Goal: Information Seeking & Learning: Get advice/opinions

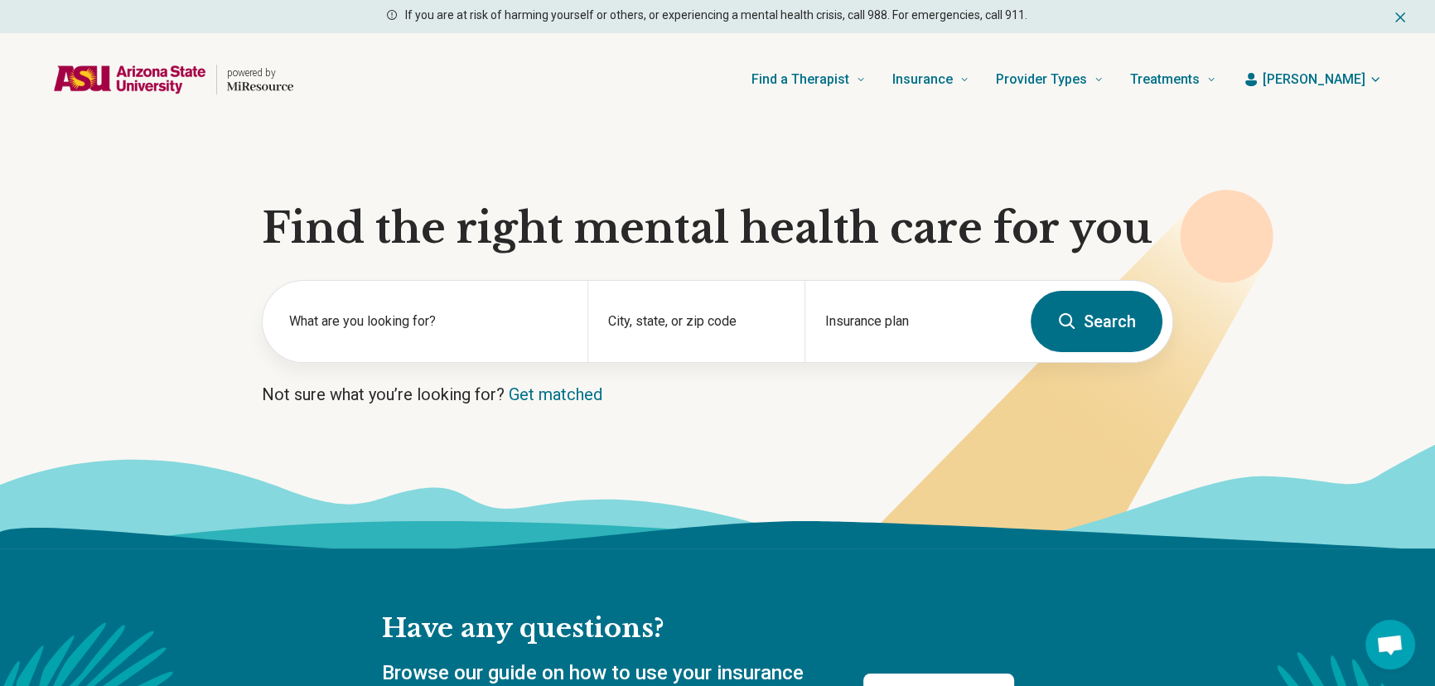
click at [596, 93] on div "Find a Therapist Mental Health Conditions [MEDICAL_DATA] Anxiety [MEDICAL_DATA]…" at bounding box center [768, 79] width 897 height 66
click at [745, 324] on input "City, state, or zip code" at bounding box center [696, 332] width 176 height 20
click at [745, 336] on input "City, state, or zip code" at bounding box center [696, 332] width 176 height 20
type input "**"
click at [671, 334] on input "City, state, or zip code" at bounding box center [696, 332] width 176 height 20
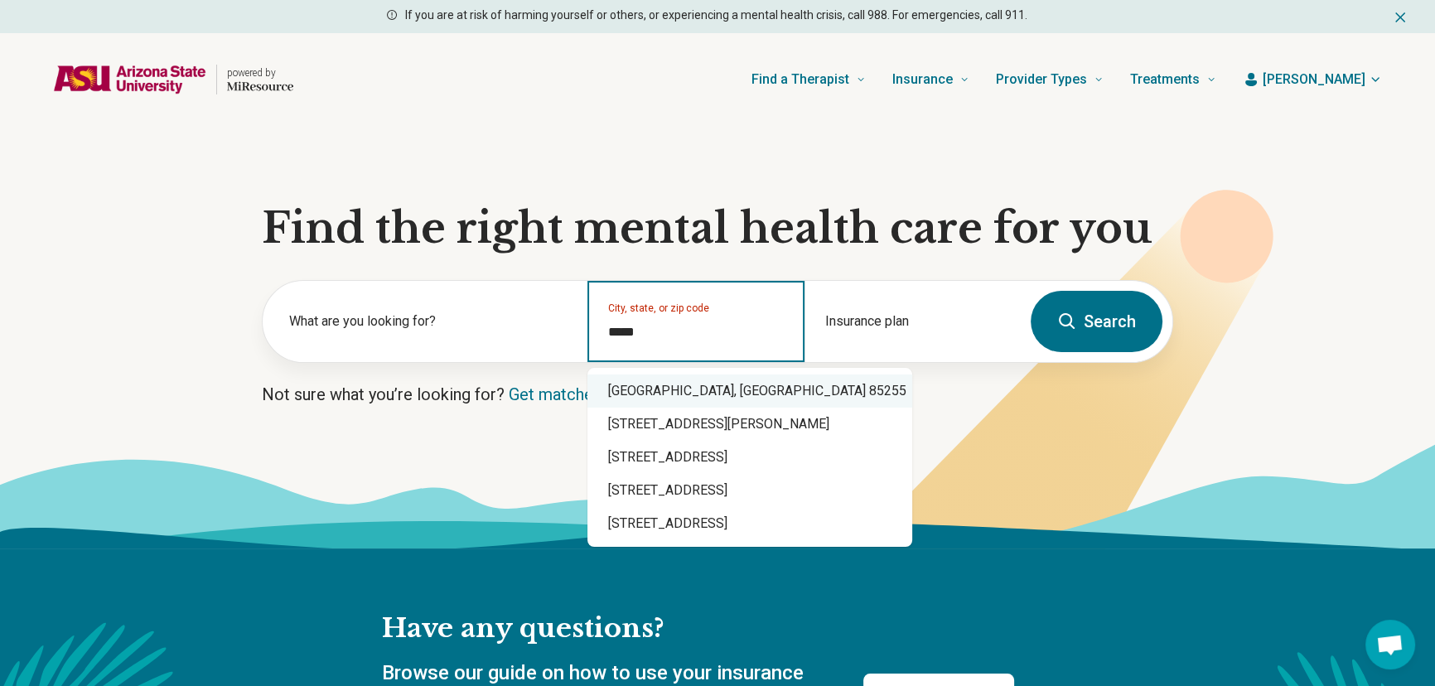
click at [735, 380] on div "[GEOGRAPHIC_DATA], [GEOGRAPHIC_DATA] 85255" at bounding box center [750, 391] width 325 height 33
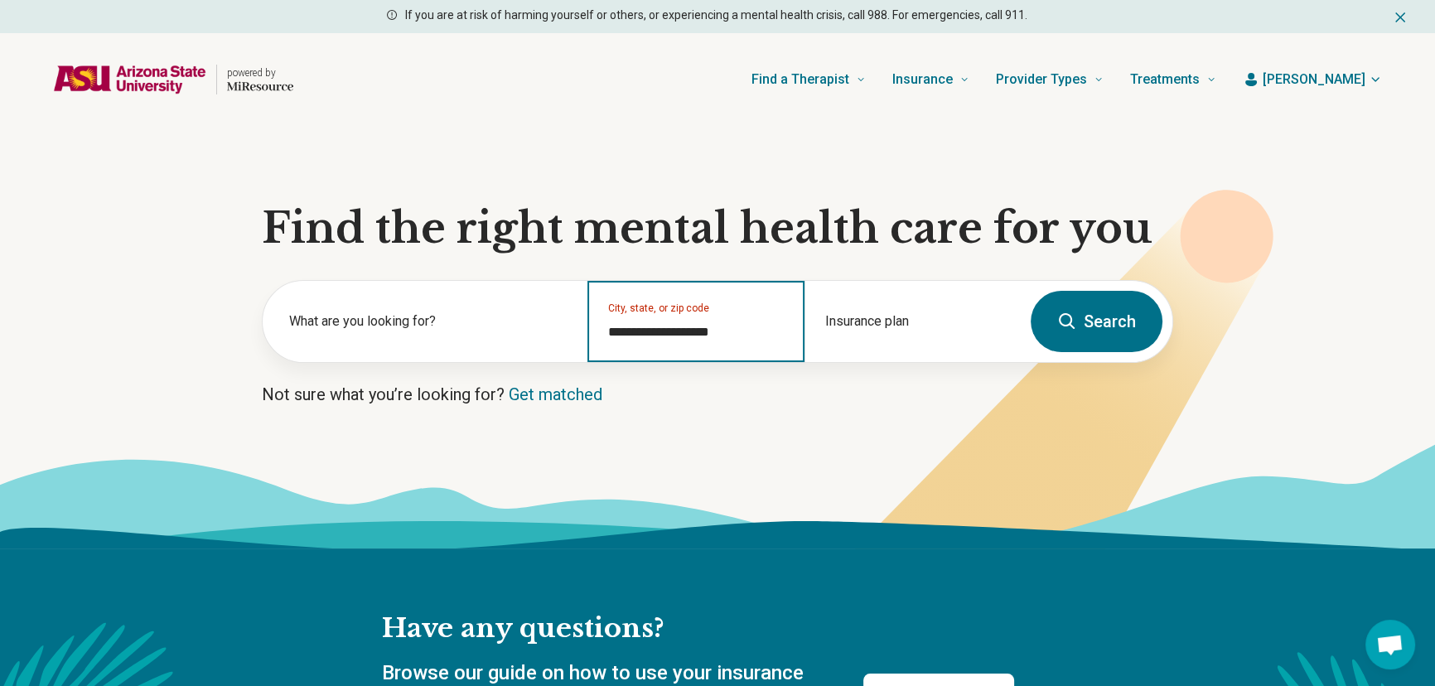
type input "**********"
click at [1077, 316] on icon at bounding box center [1067, 322] width 20 height 20
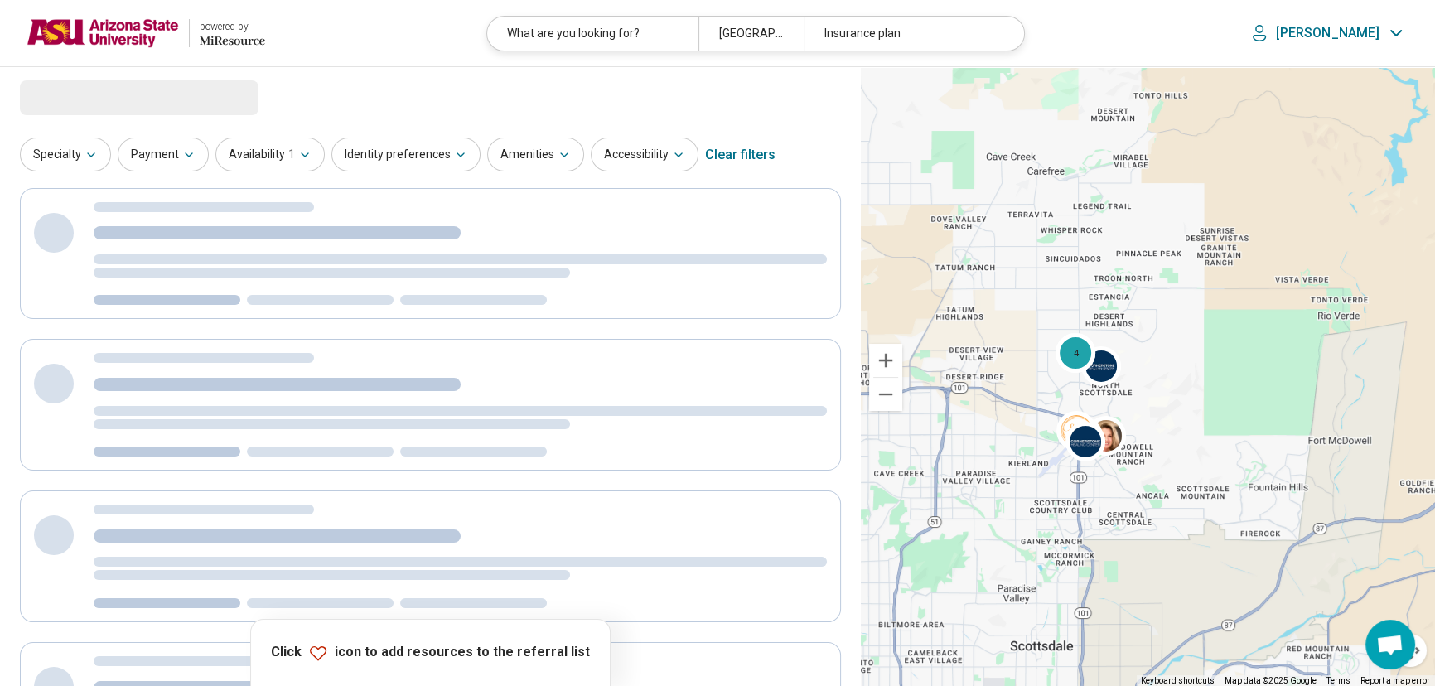
select select "***"
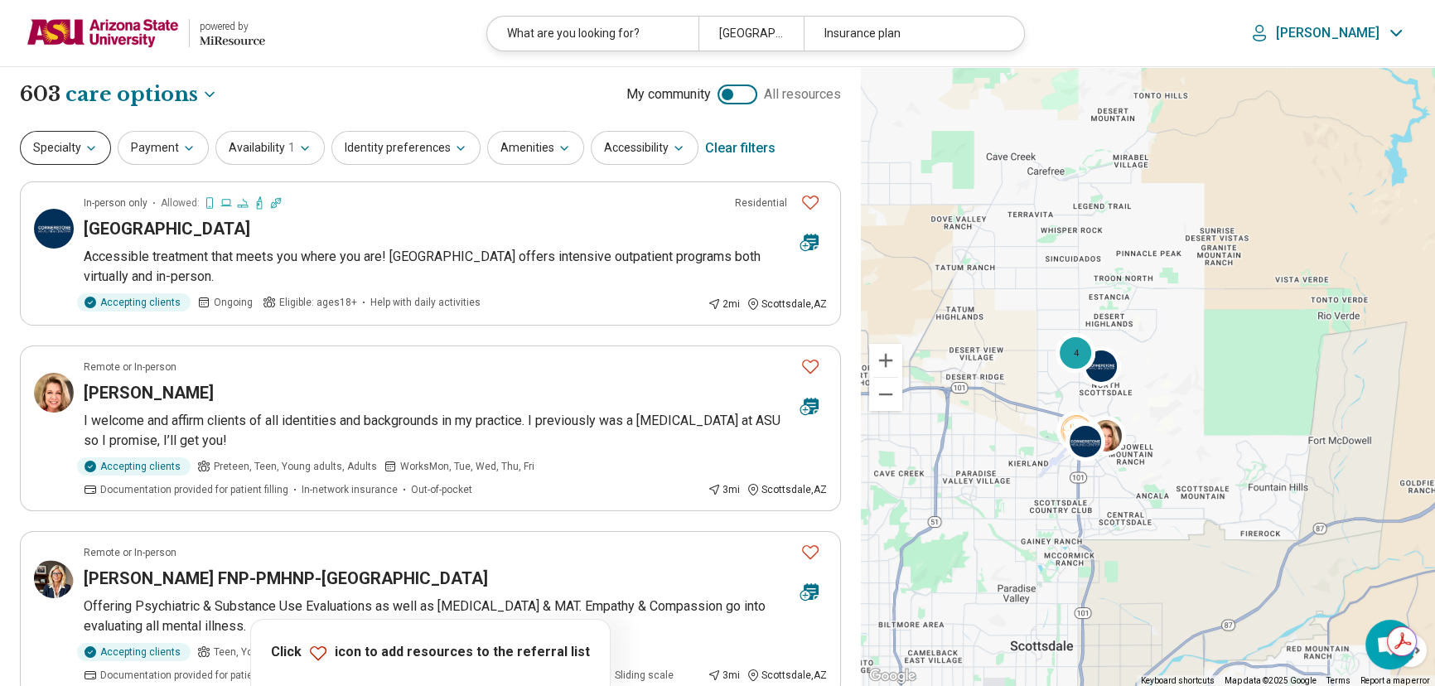
click at [46, 139] on button "Specialty" at bounding box center [65, 148] width 91 height 34
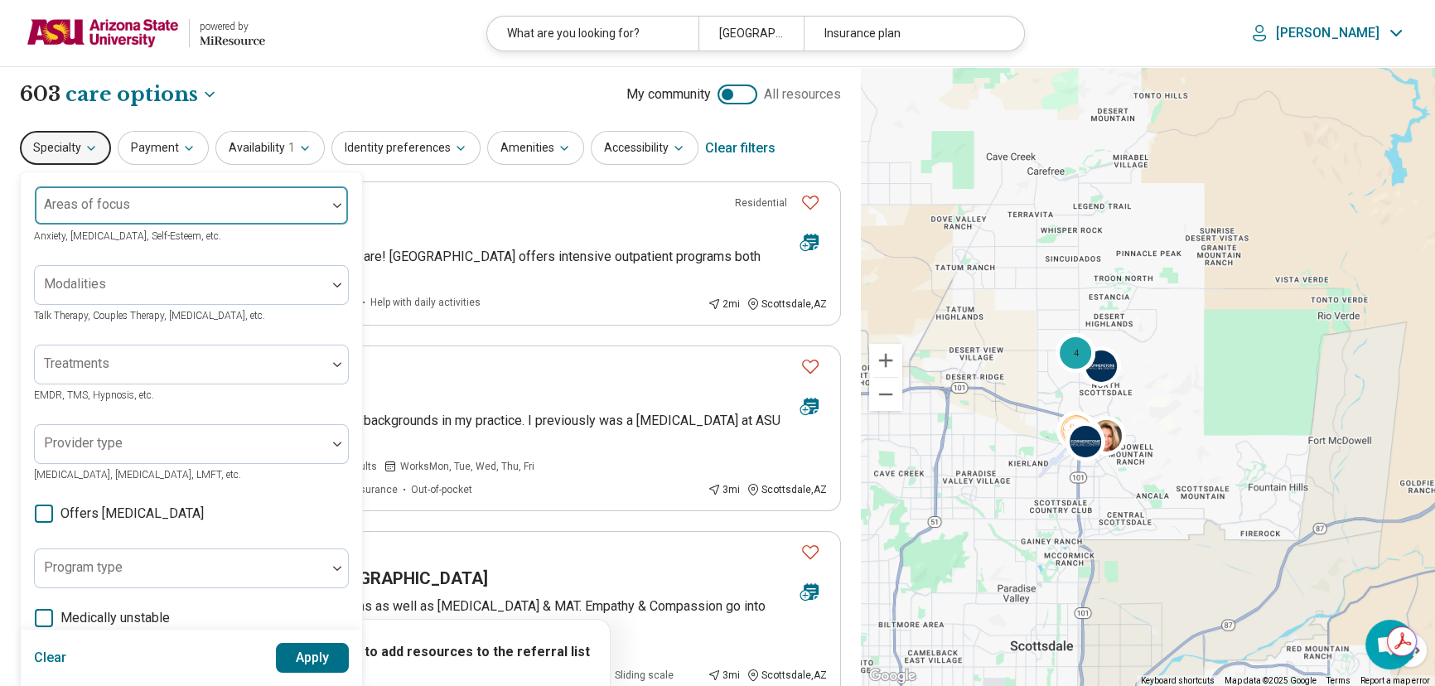
click at [118, 213] on div at bounding box center [180, 212] width 278 height 23
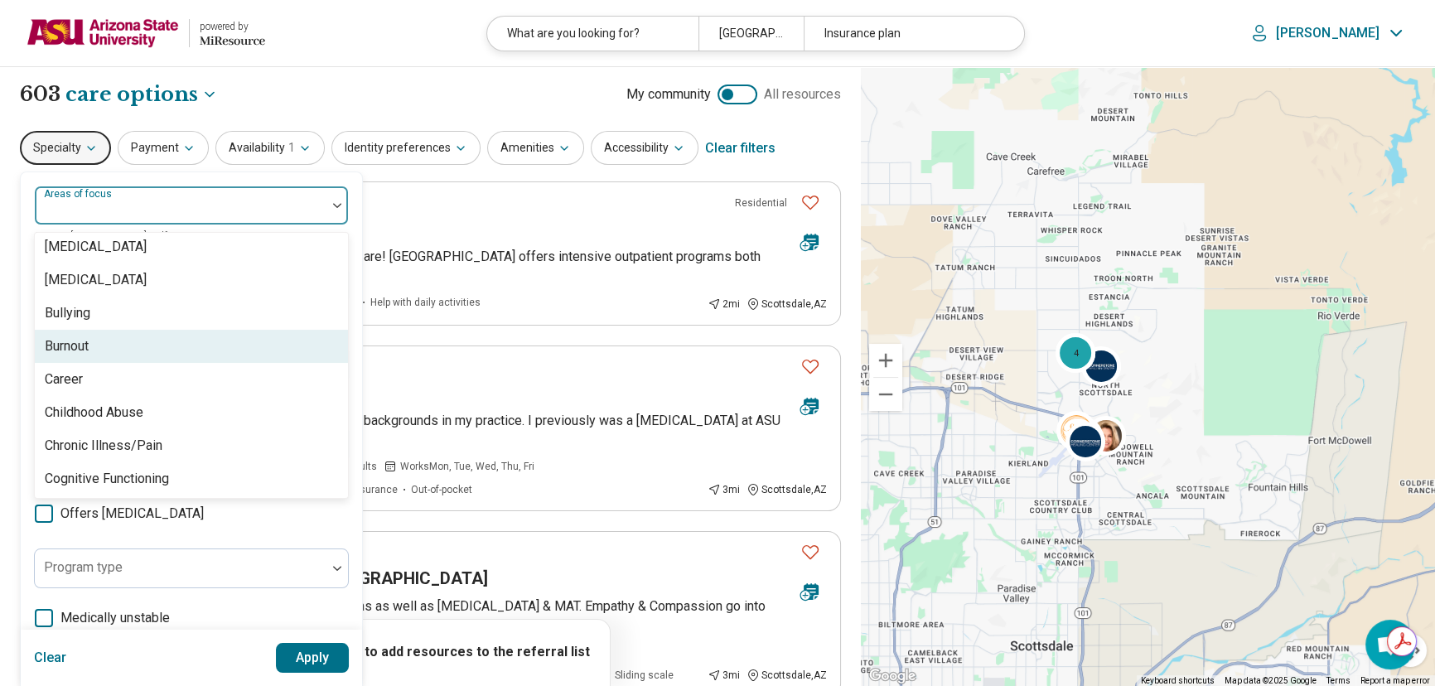
scroll to position [527, 0]
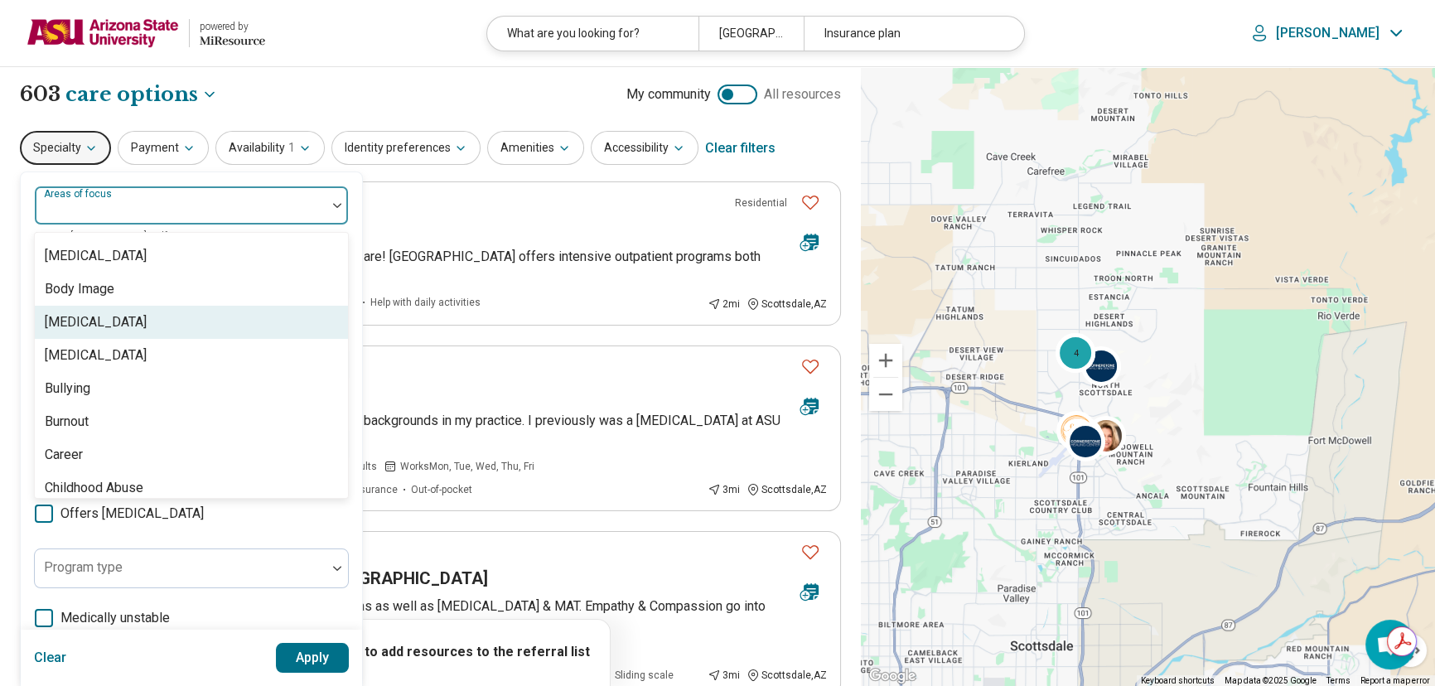
click at [147, 321] on div "[MEDICAL_DATA]" at bounding box center [96, 322] width 102 height 20
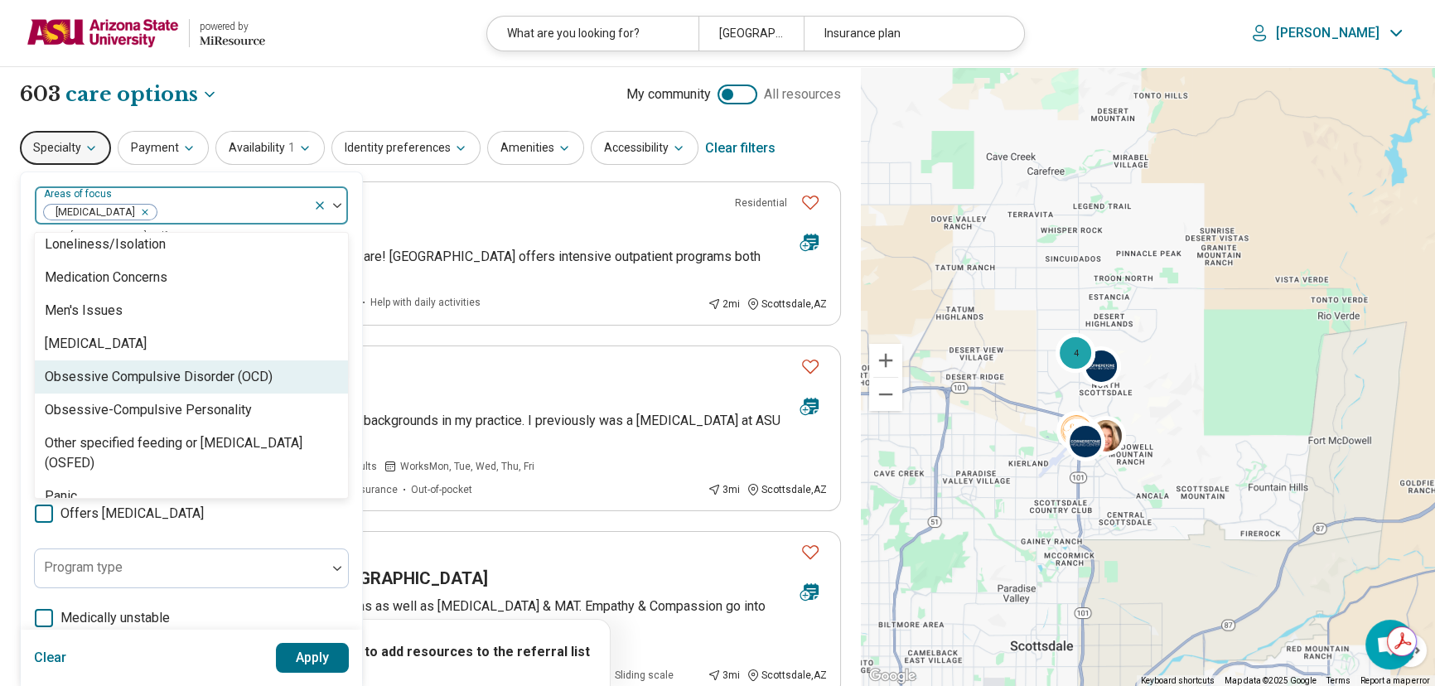
scroll to position [1807, 0]
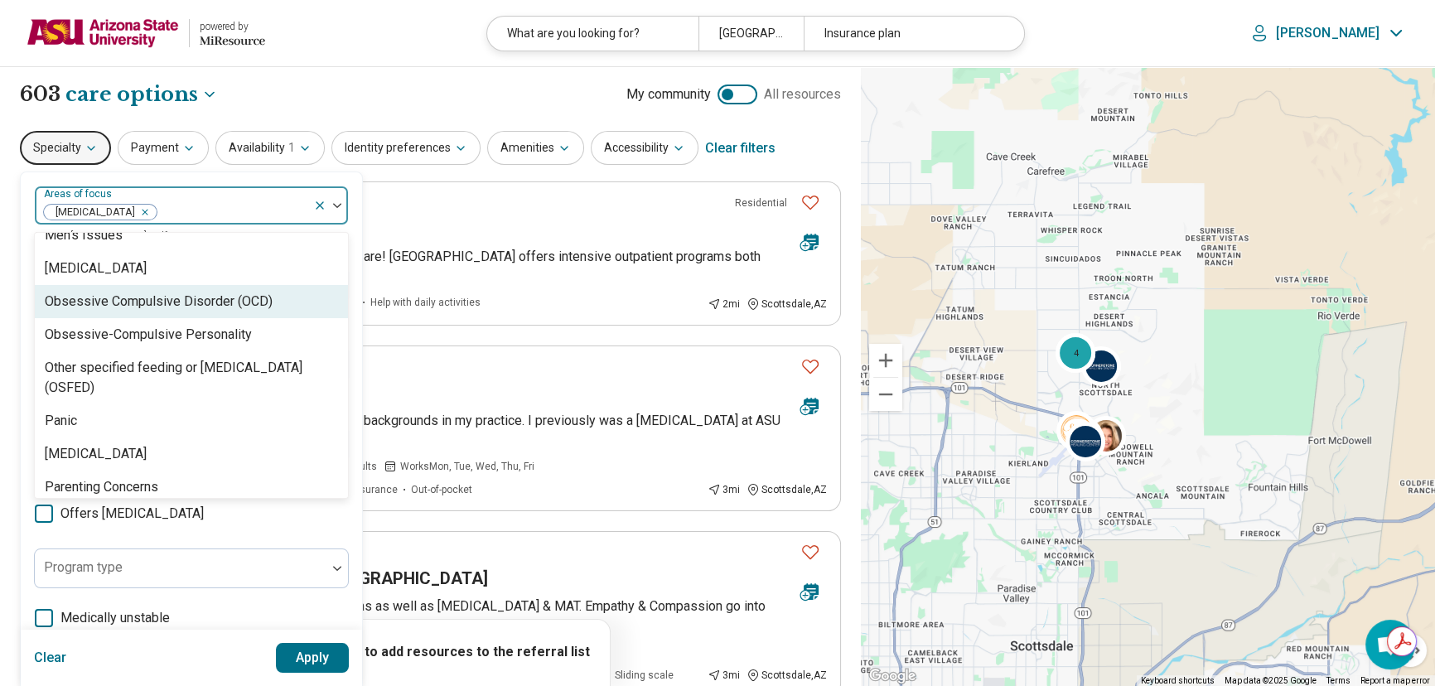
click at [187, 298] on div "Obsessive Compulsive Disorder (OCD)" at bounding box center [159, 302] width 228 height 20
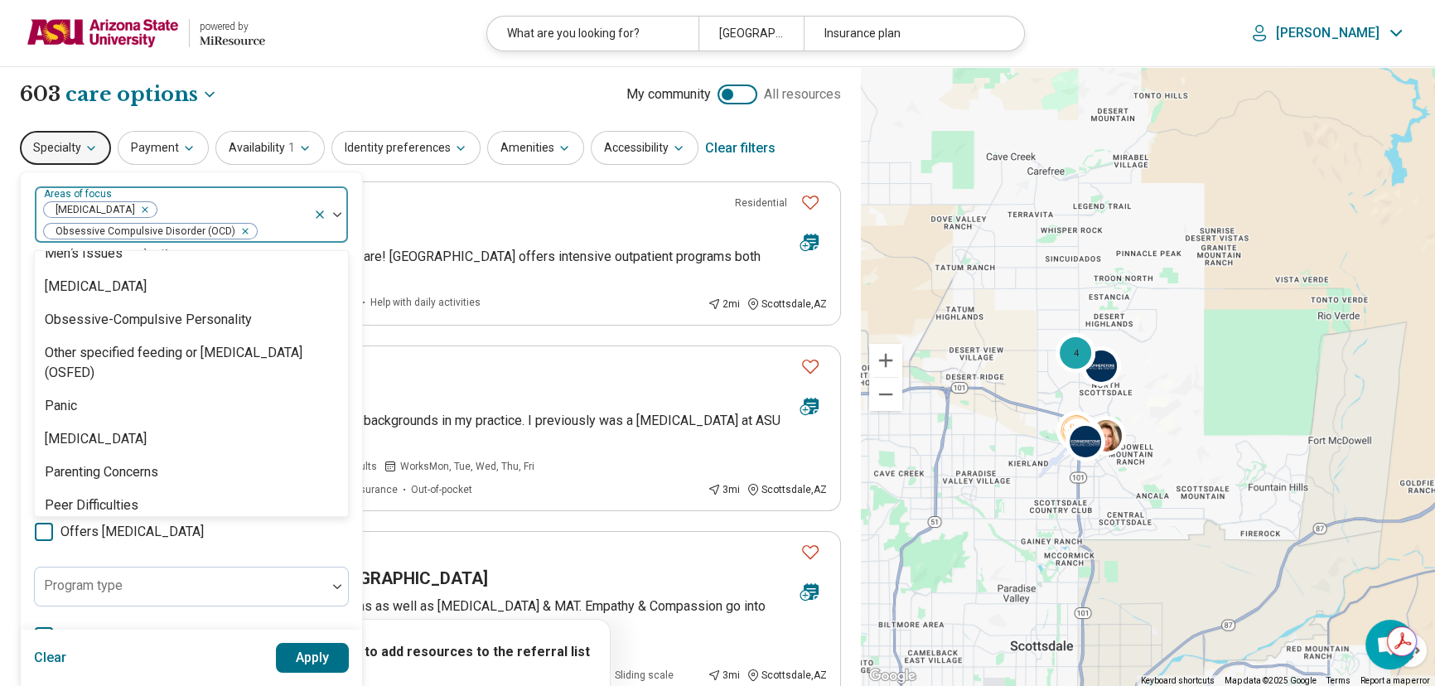
click at [341, 210] on div at bounding box center [330, 214] width 35 height 56
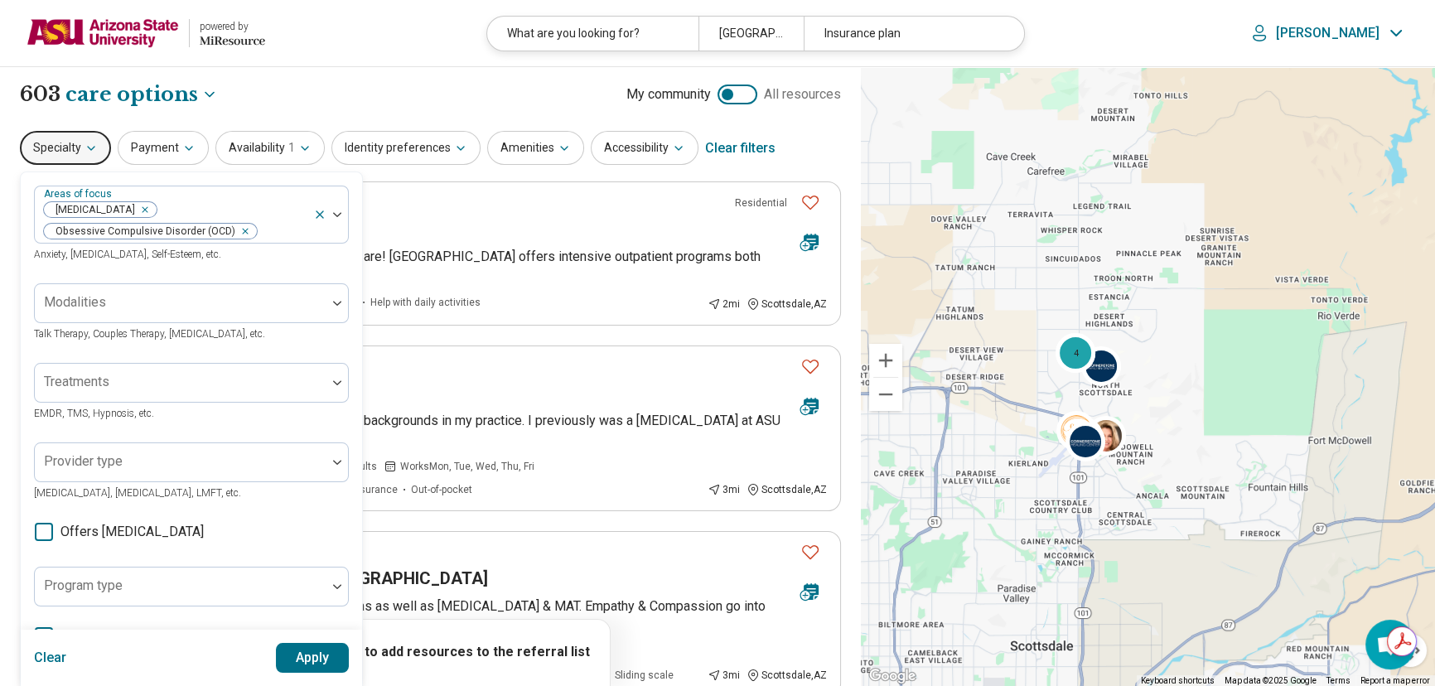
click at [300, 655] on button "Apply" at bounding box center [313, 658] width 74 height 30
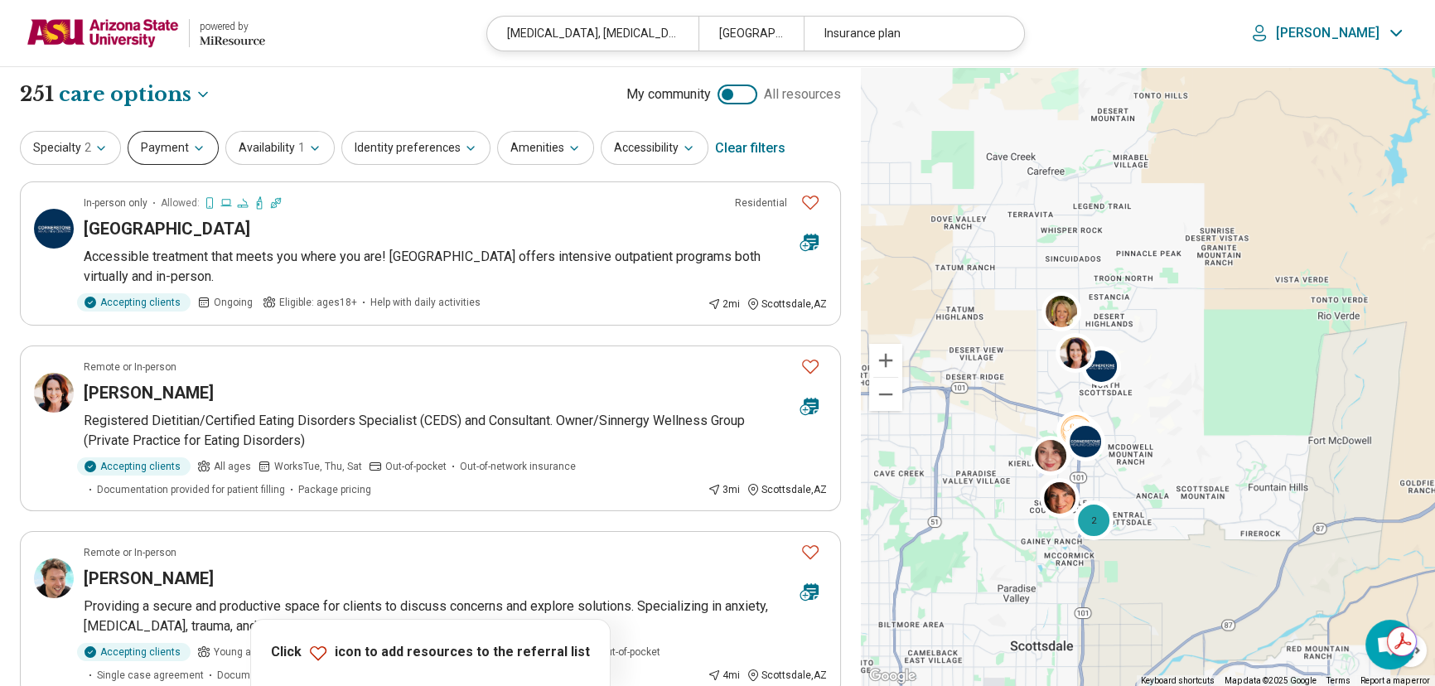
click at [148, 151] on button "Payment" at bounding box center [173, 148] width 91 height 34
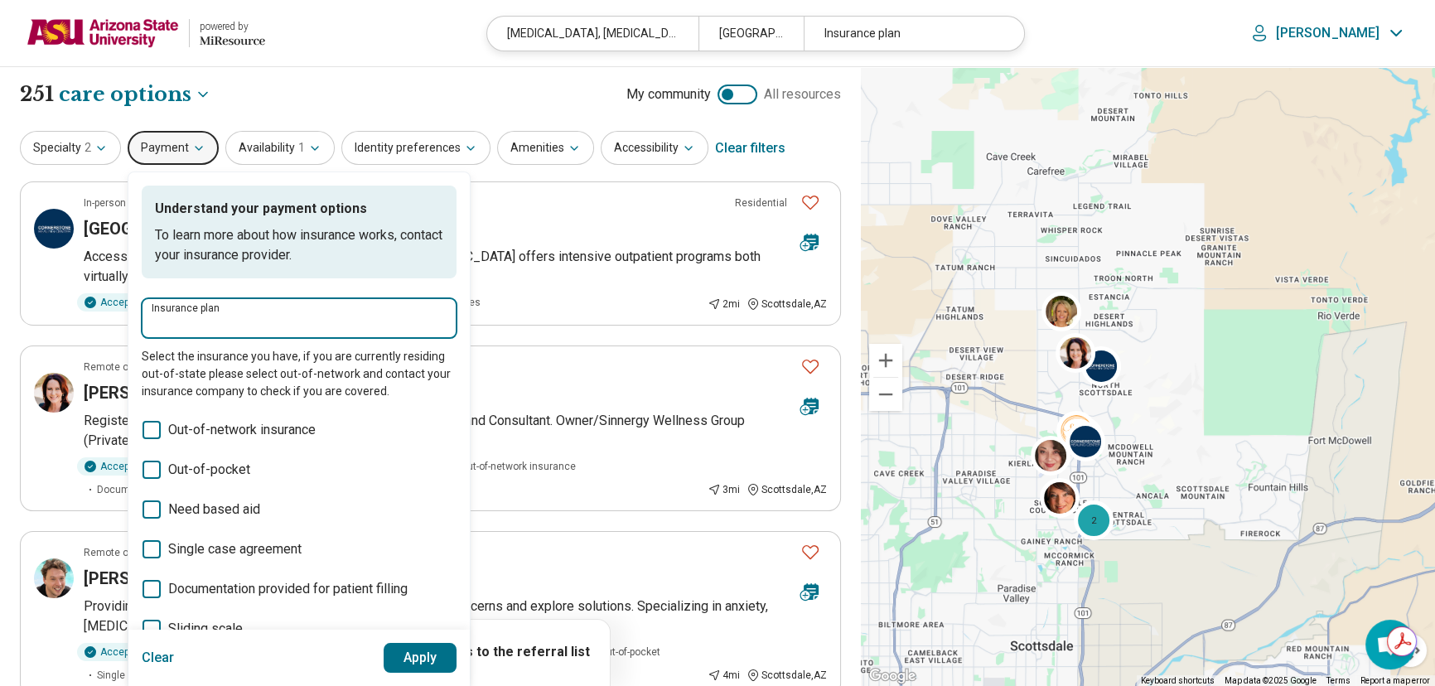
click at [177, 317] on input "Insurance plan" at bounding box center [299, 324] width 295 height 20
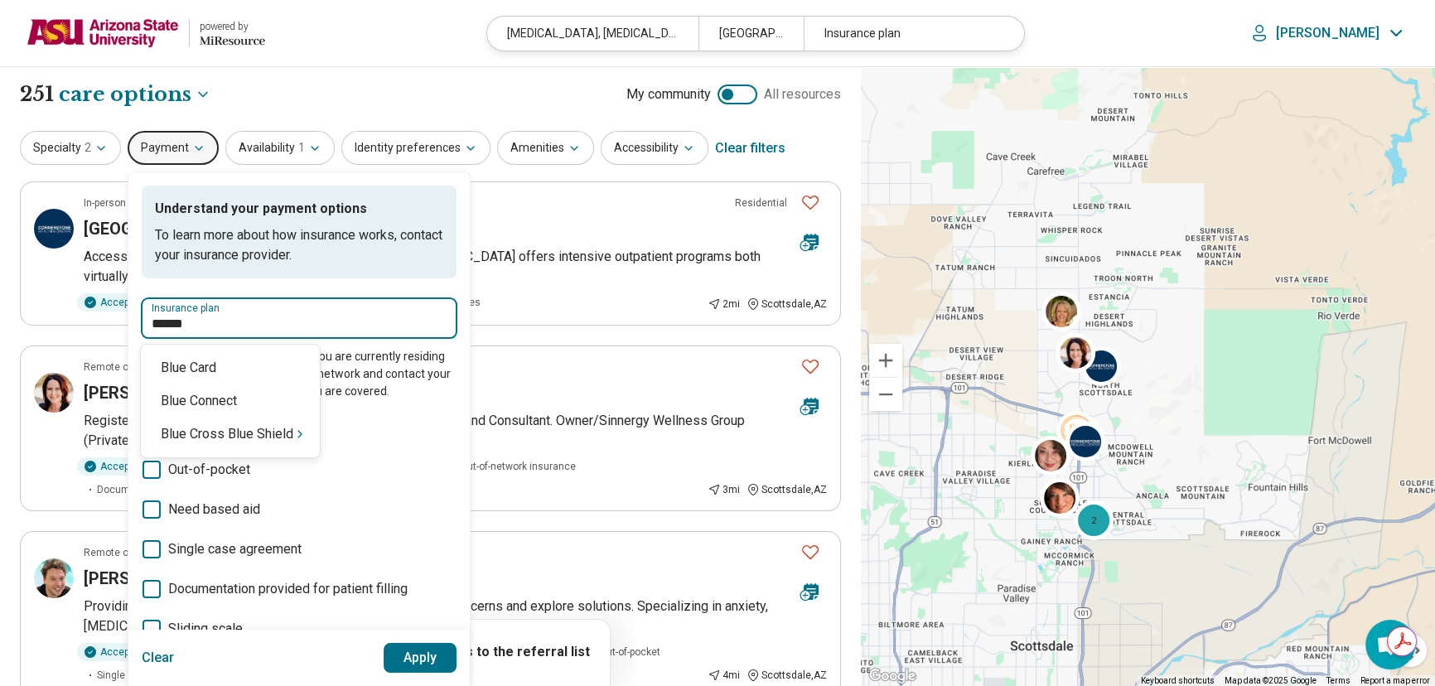
type input "*******"
click at [204, 372] on div "Blue Cross Blue Shield" at bounding box center [230, 367] width 179 height 33
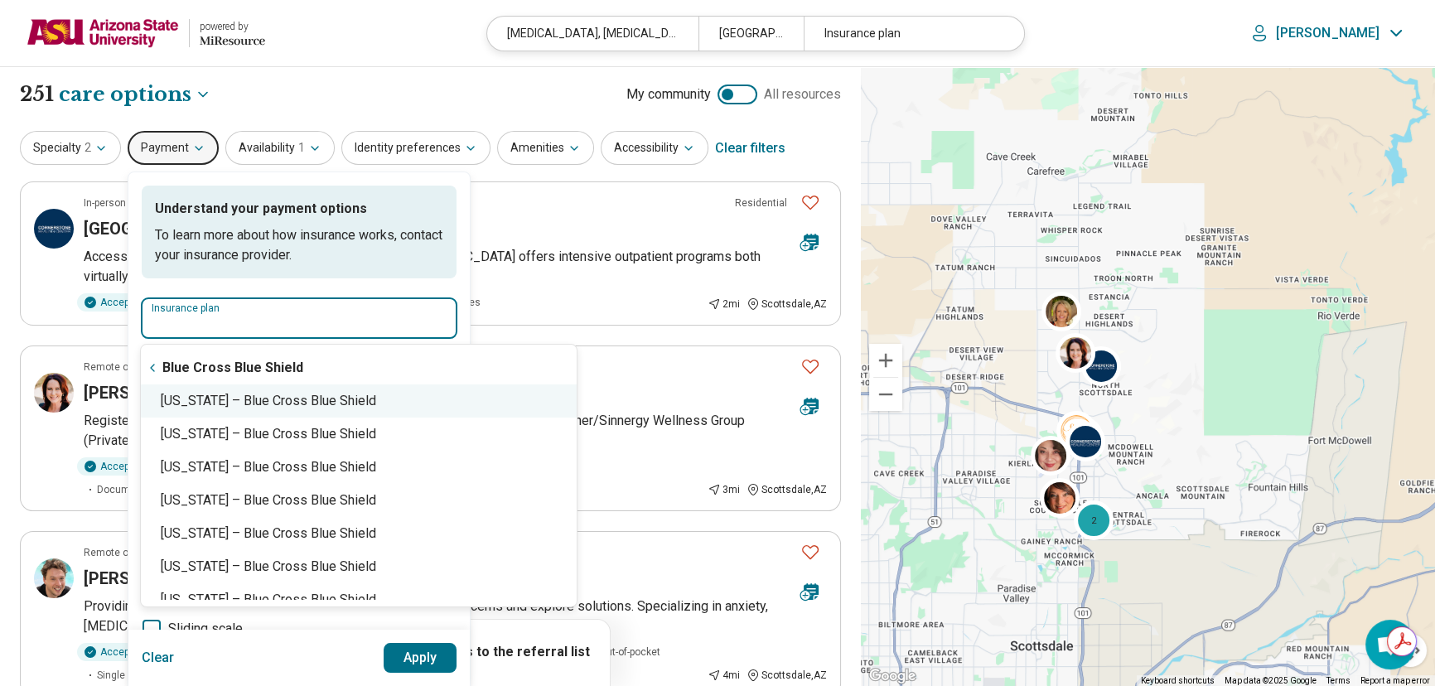
click at [211, 405] on div "[US_STATE] – Blue Cross Blue Shield" at bounding box center [359, 401] width 436 height 33
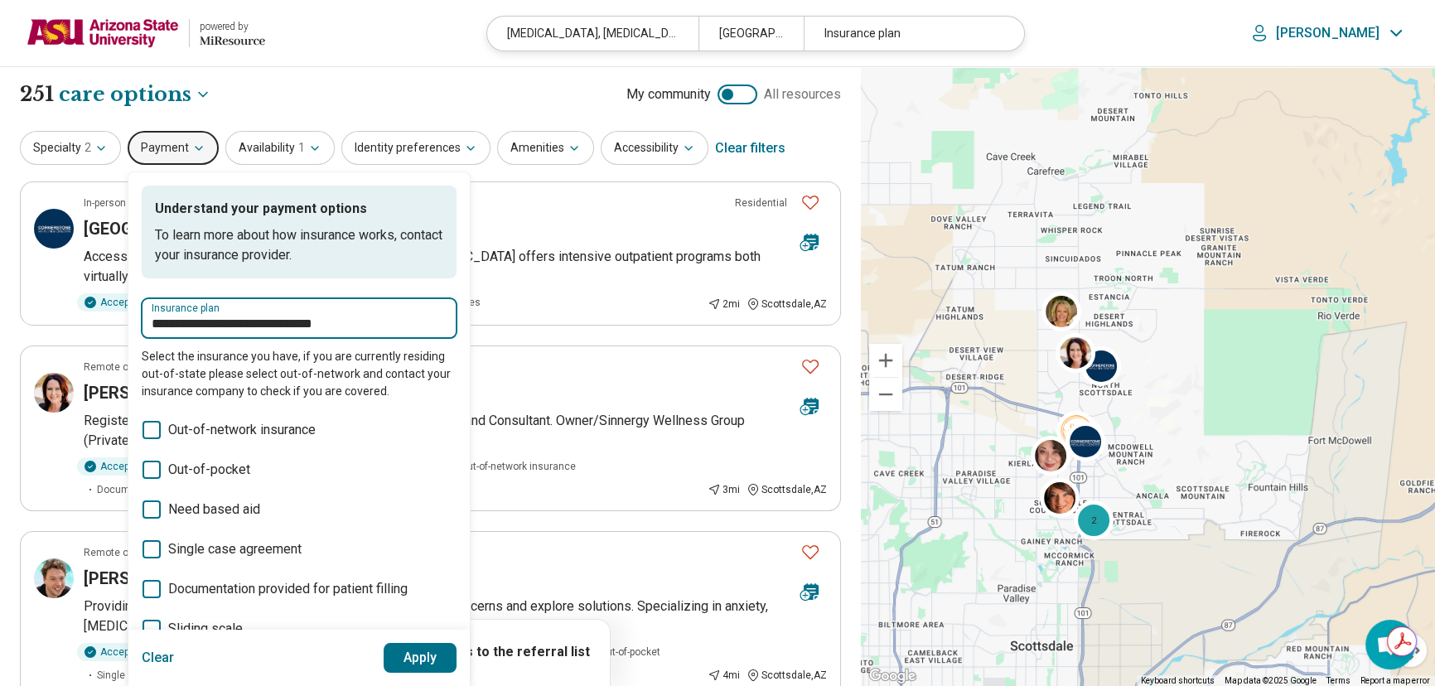
type input "**********"
click at [399, 655] on button "Apply" at bounding box center [421, 658] width 74 height 30
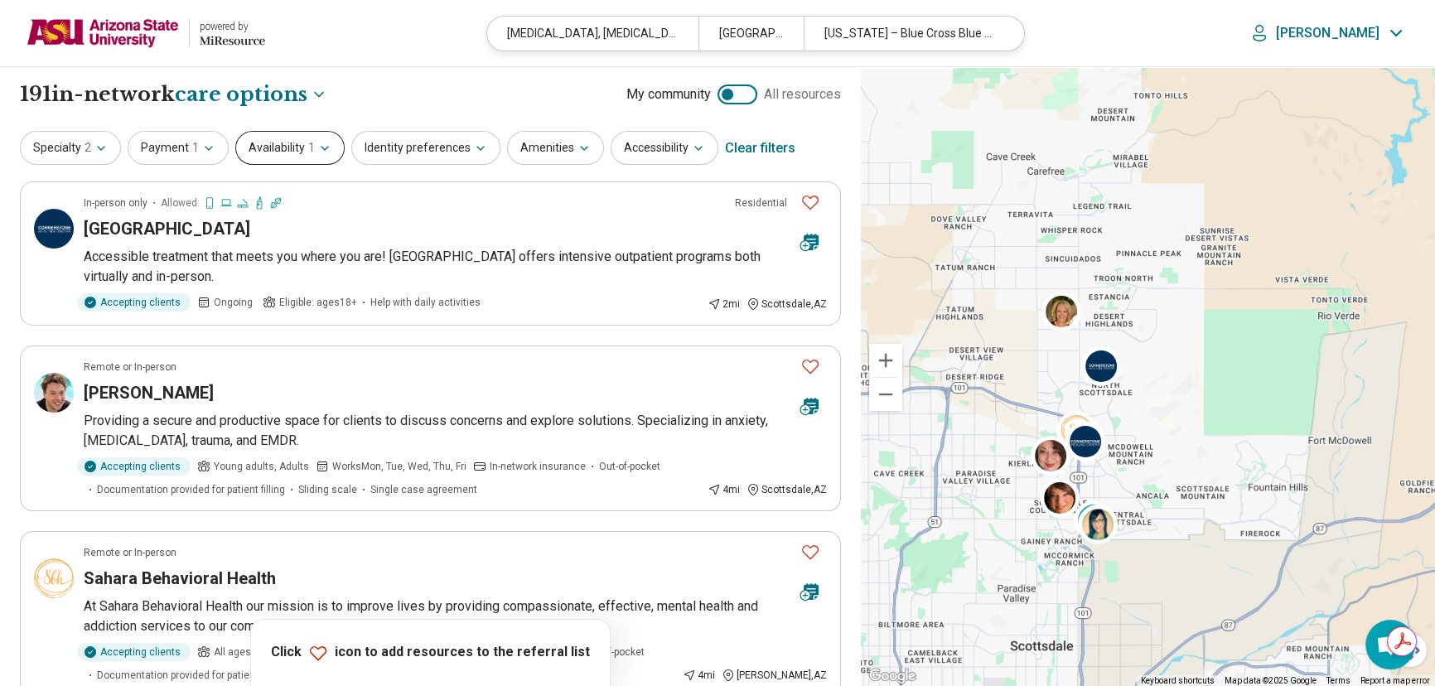
drag, startPoint x: 284, startPoint y: 146, endPoint x: 305, endPoint y: 144, distance: 20.8
click at [285, 146] on button "Availability 1" at bounding box center [289, 148] width 109 height 34
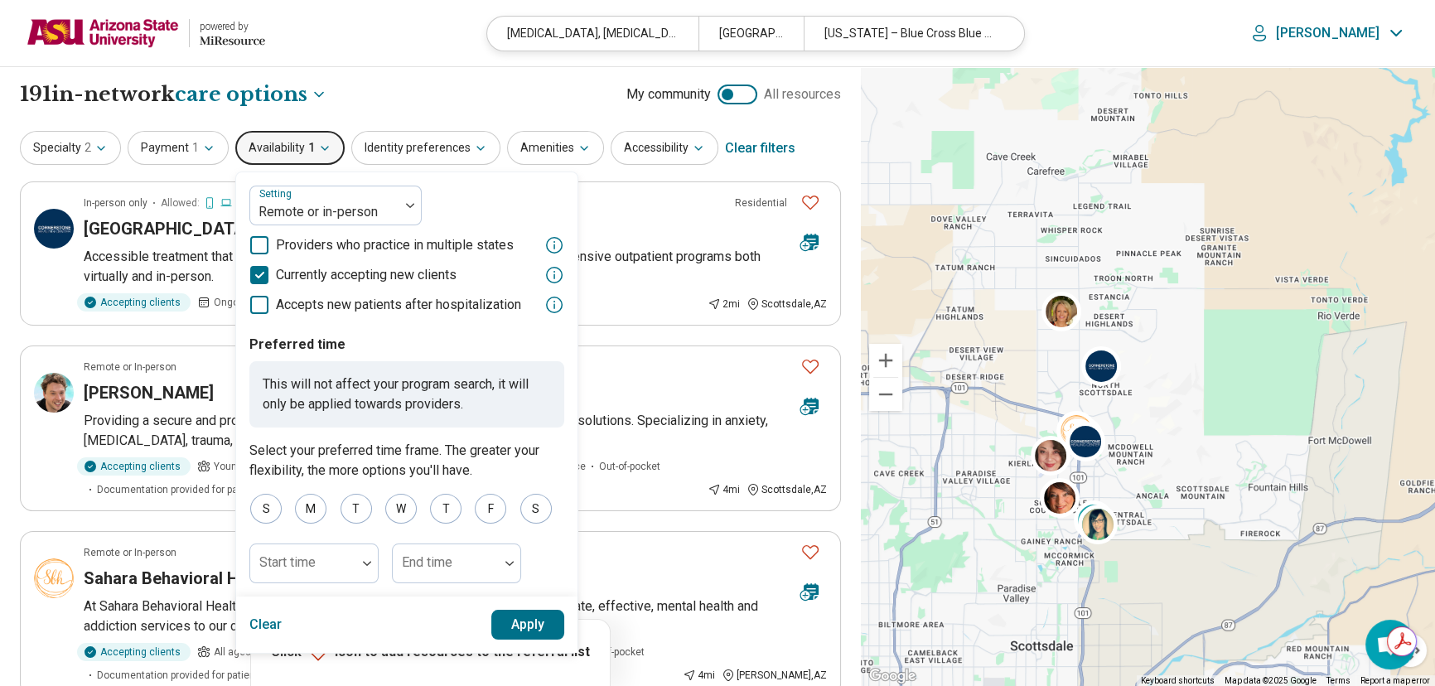
click at [522, 622] on button "Apply" at bounding box center [528, 625] width 74 height 30
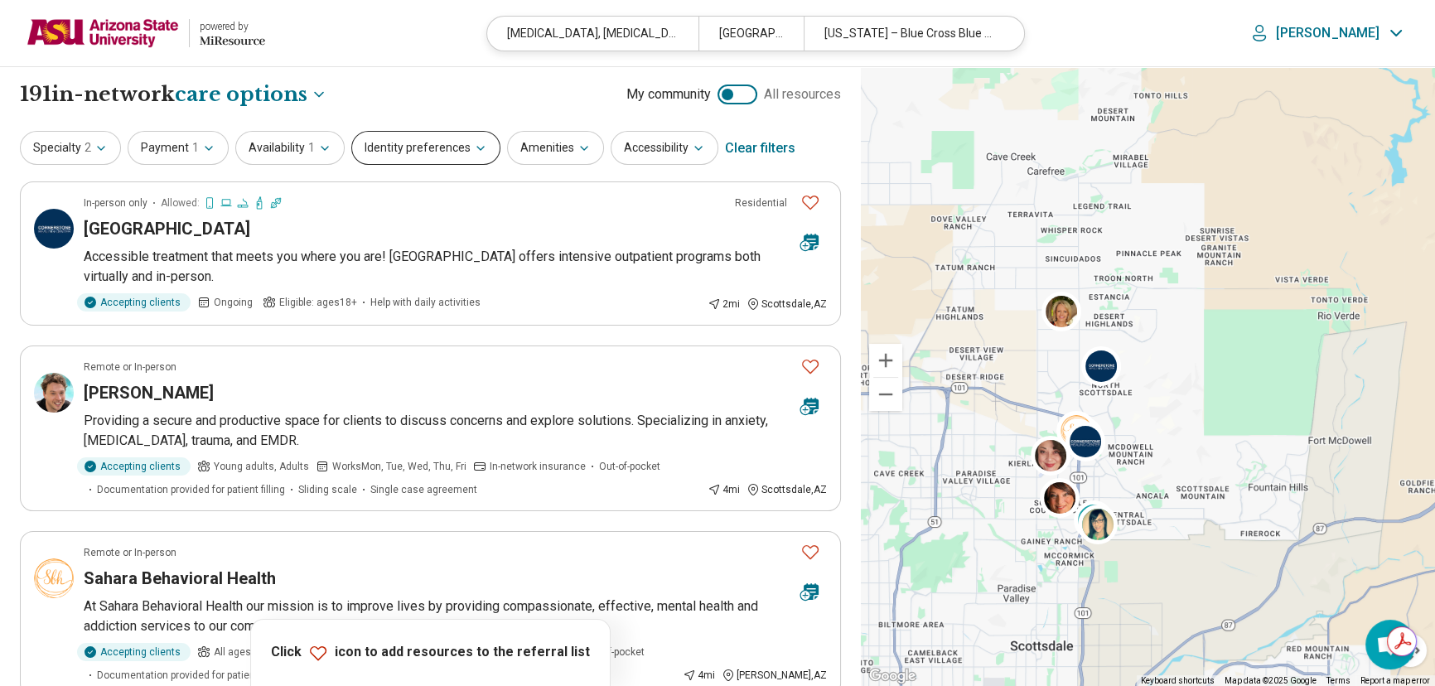
click at [453, 152] on button "Identity preferences" at bounding box center [425, 148] width 149 height 34
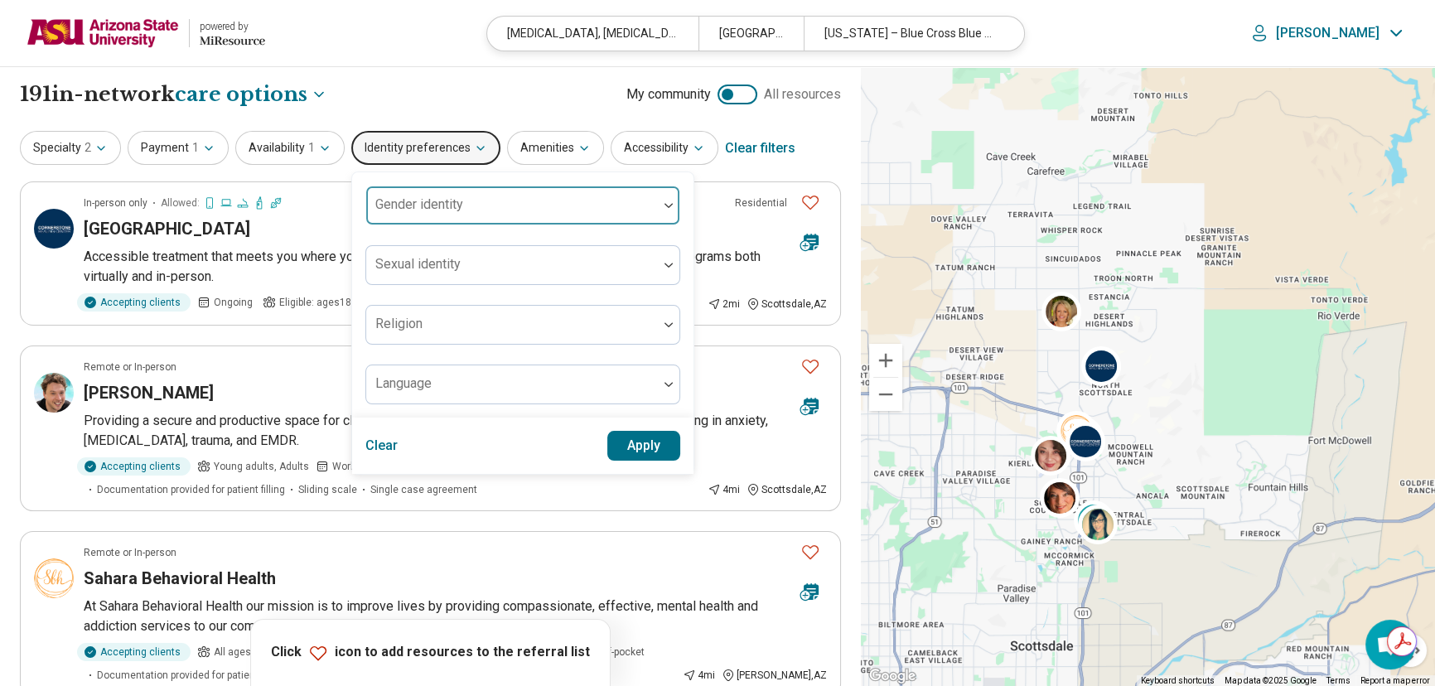
click at [464, 201] on div at bounding box center [512, 212] width 278 height 23
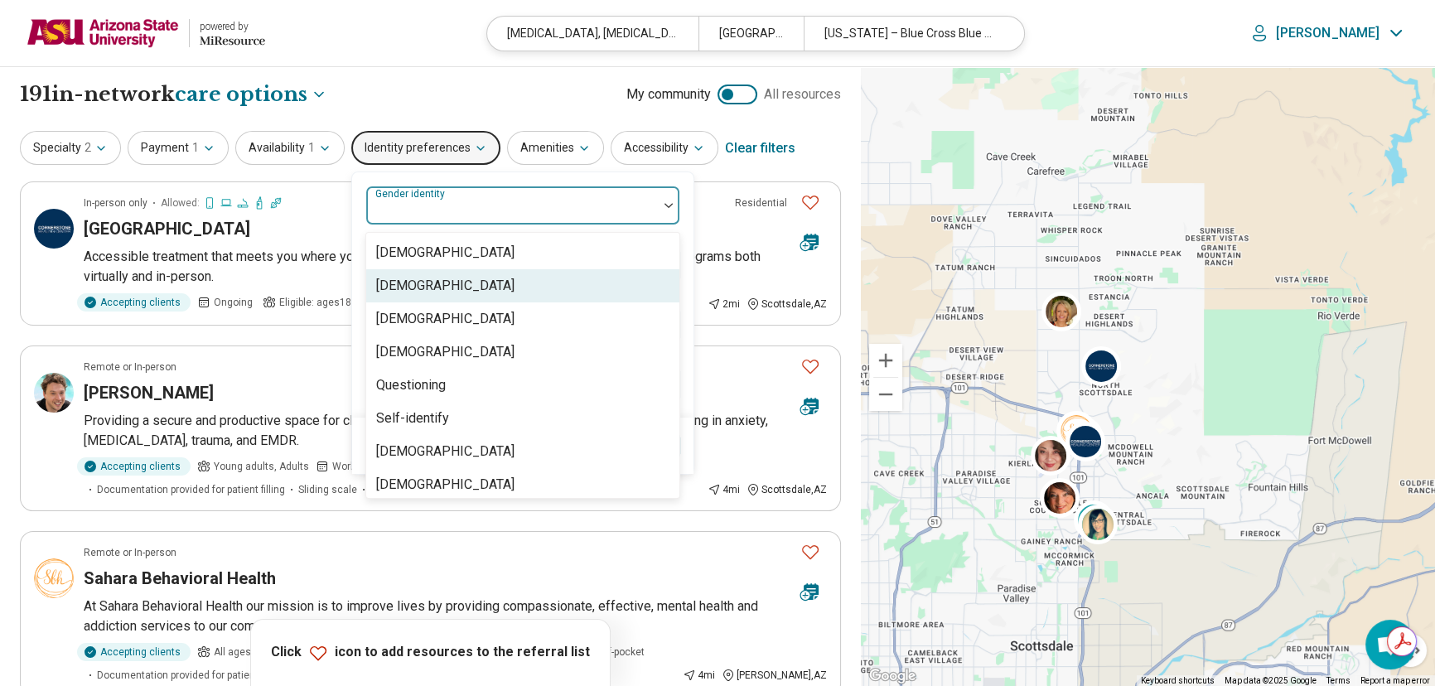
drag, startPoint x: 452, startPoint y: 290, endPoint x: 545, endPoint y: 289, distance: 92.8
click at [452, 290] on div "[DEMOGRAPHIC_DATA]" at bounding box center [445, 286] width 138 height 20
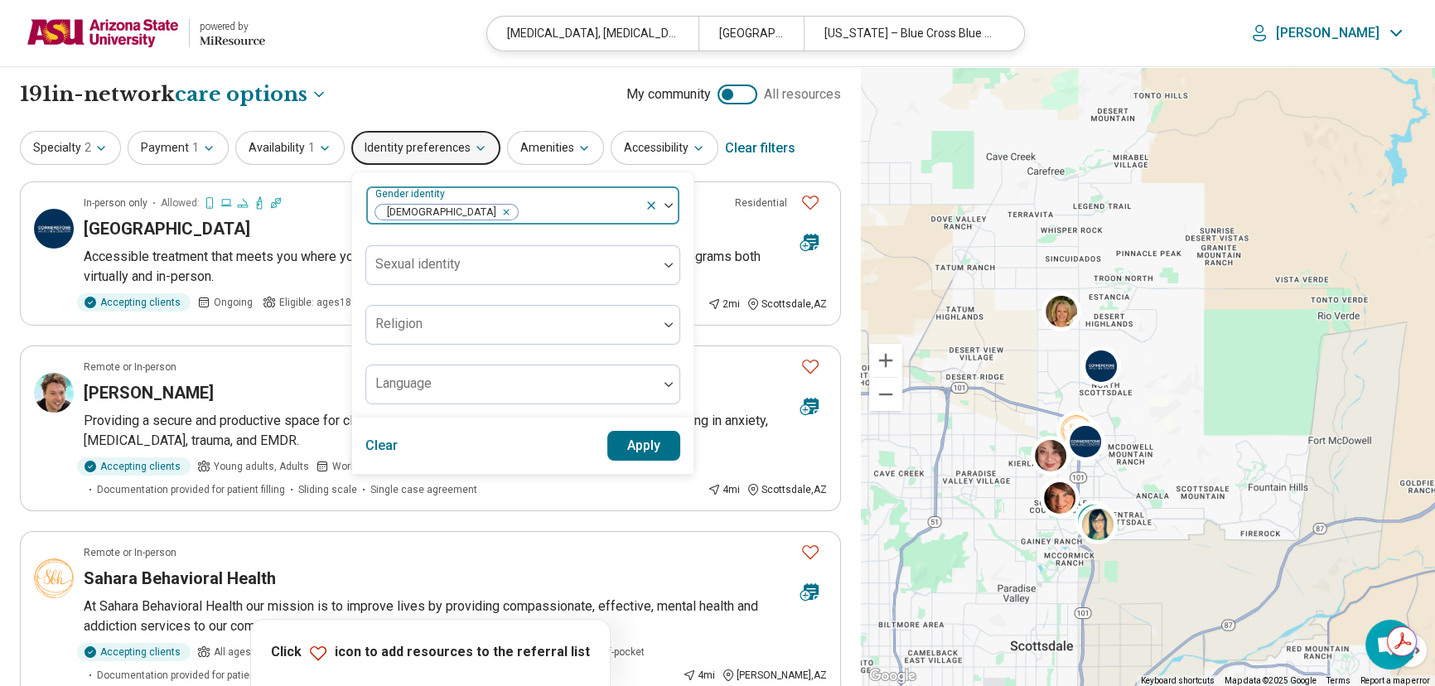
click at [665, 204] on img at bounding box center [669, 205] width 8 height 5
click at [648, 440] on button "Apply" at bounding box center [644, 446] width 74 height 30
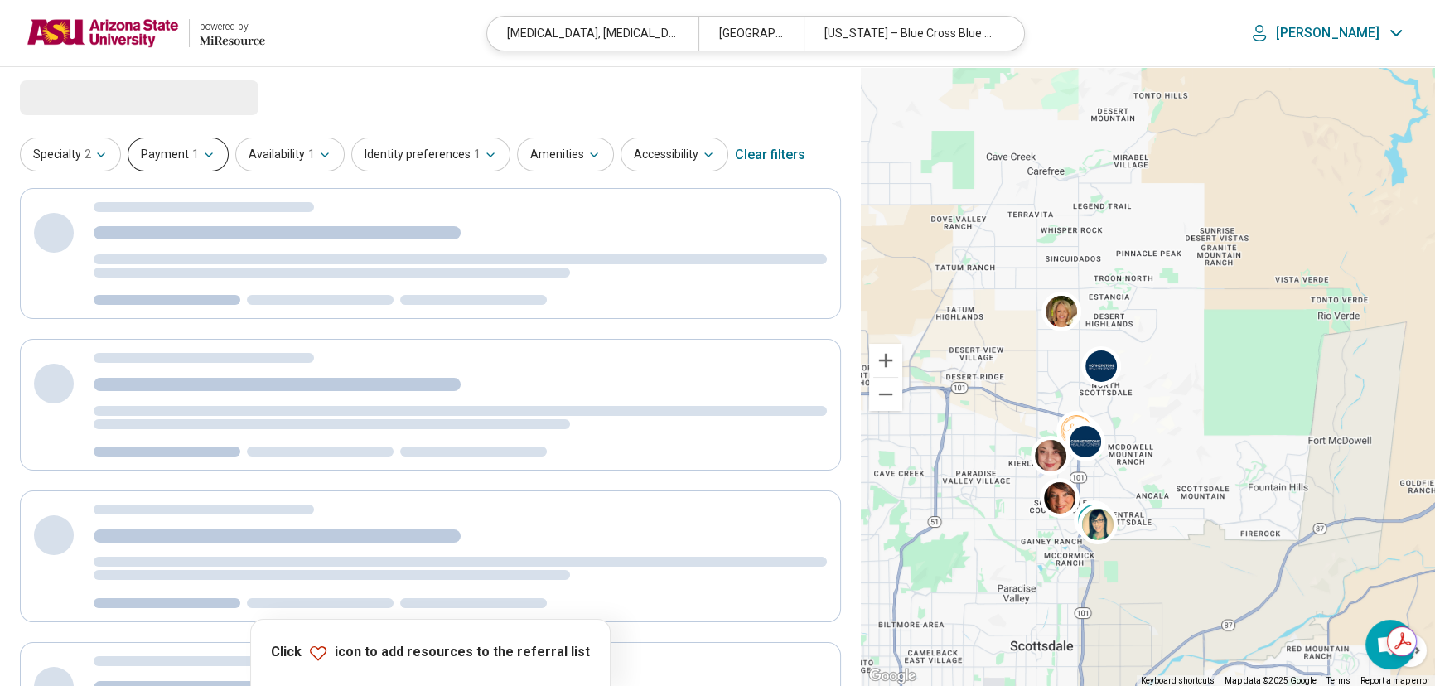
select select "***"
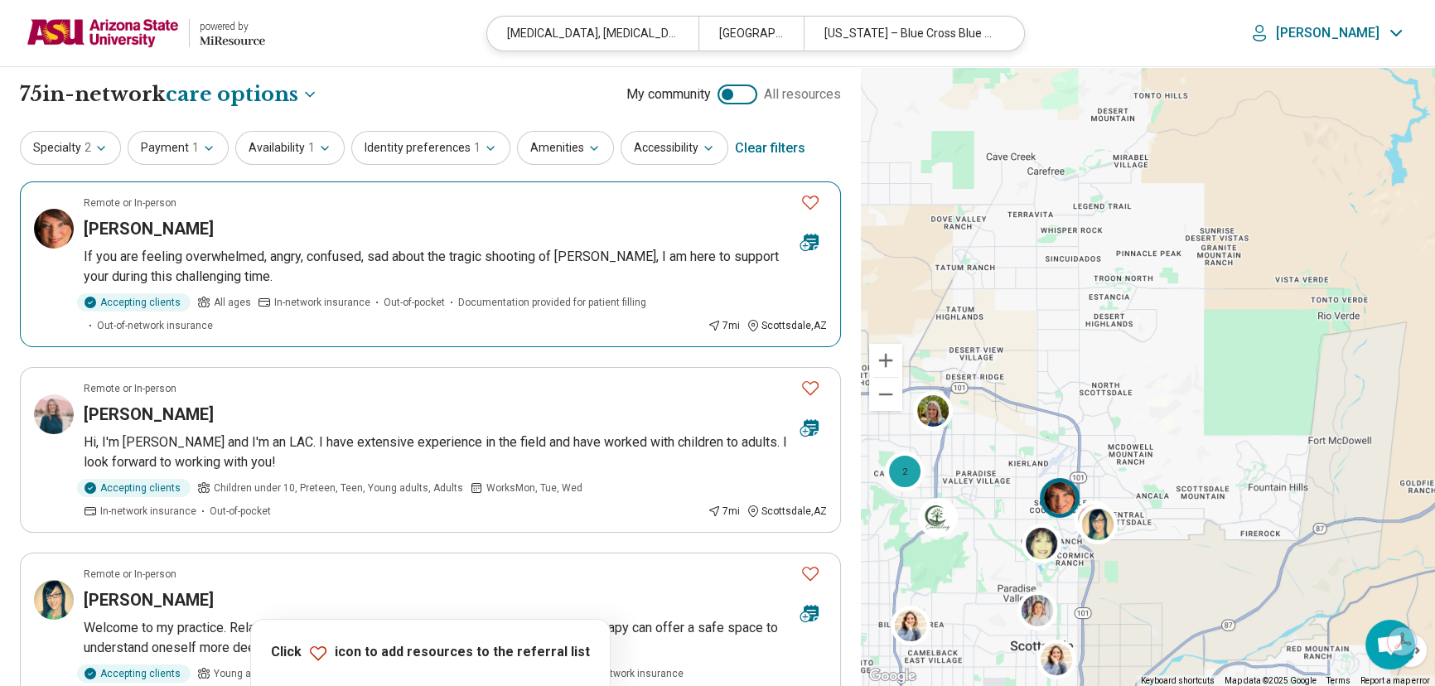
click at [158, 223] on h3 "[PERSON_NAME]" at bounding box center [149, 228] width 130 height 23
click at [109, 148] on button "Specialty 2" at bounding box center [70, 148] width 101 height 34
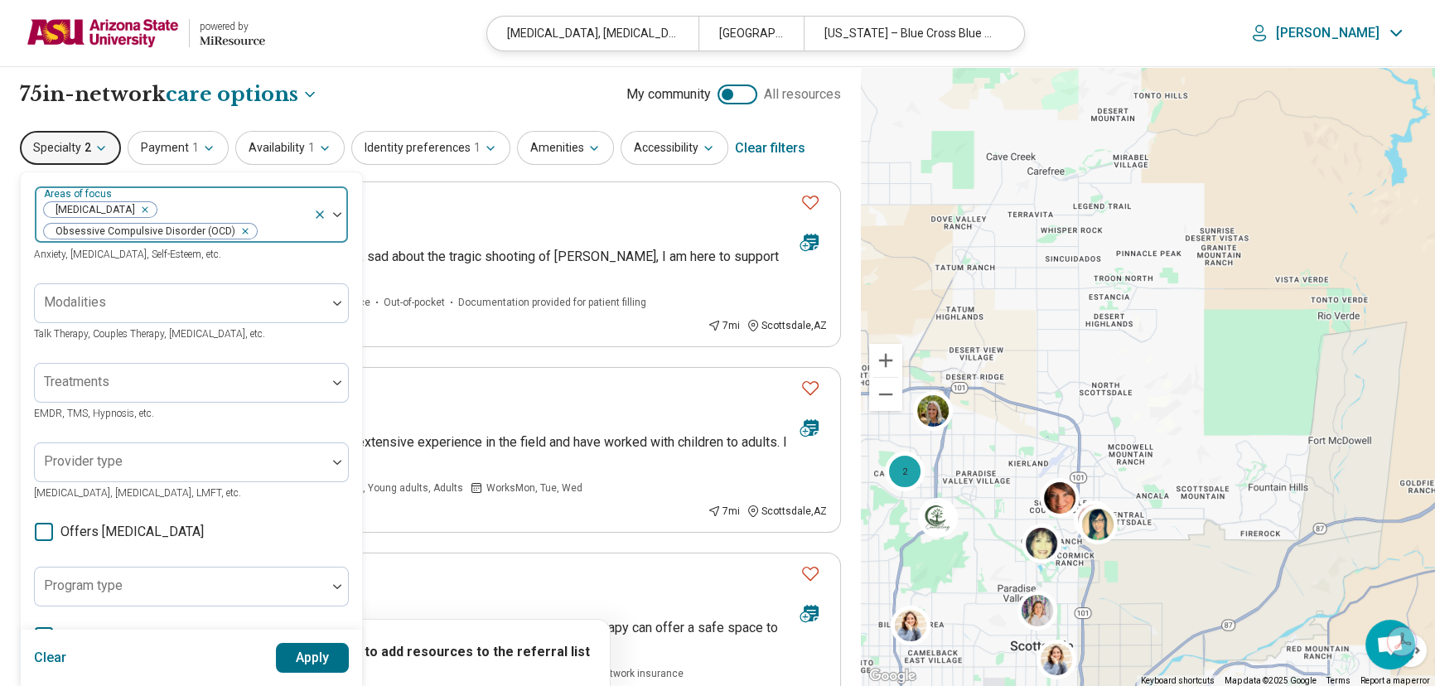
click at [241, 232] on div "Remove [object Object]" at bounding box center [242, 231] width 20 height 20
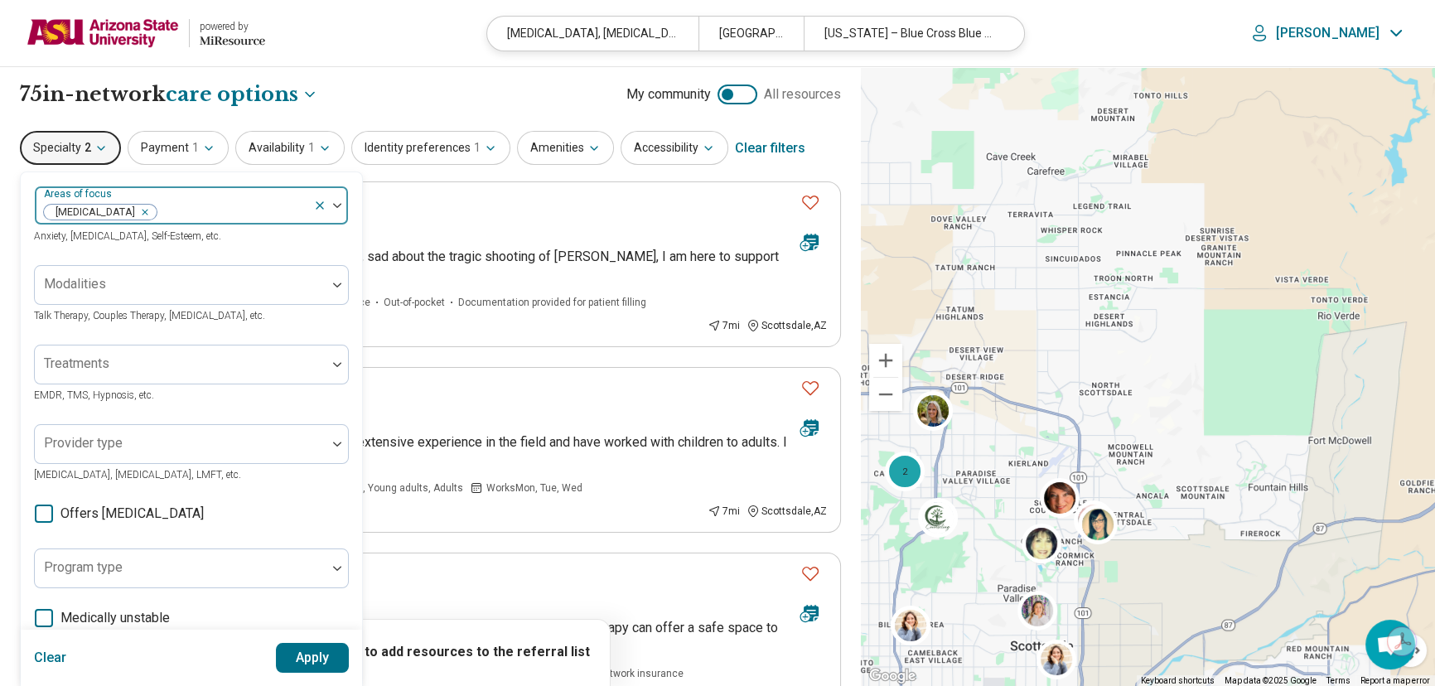
click at [326, 646] on button "Apply" at bounding box center [313, 658] width 74 height 30
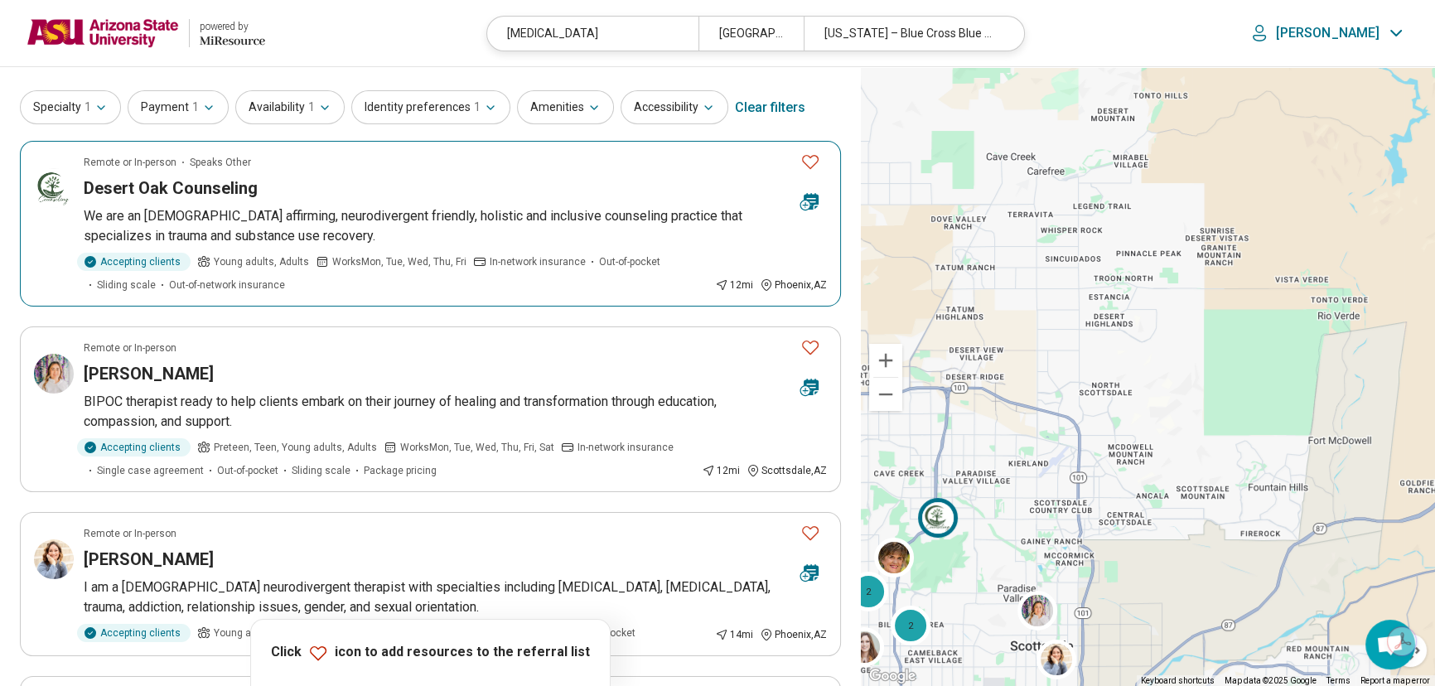
scroll to position [75, 0]
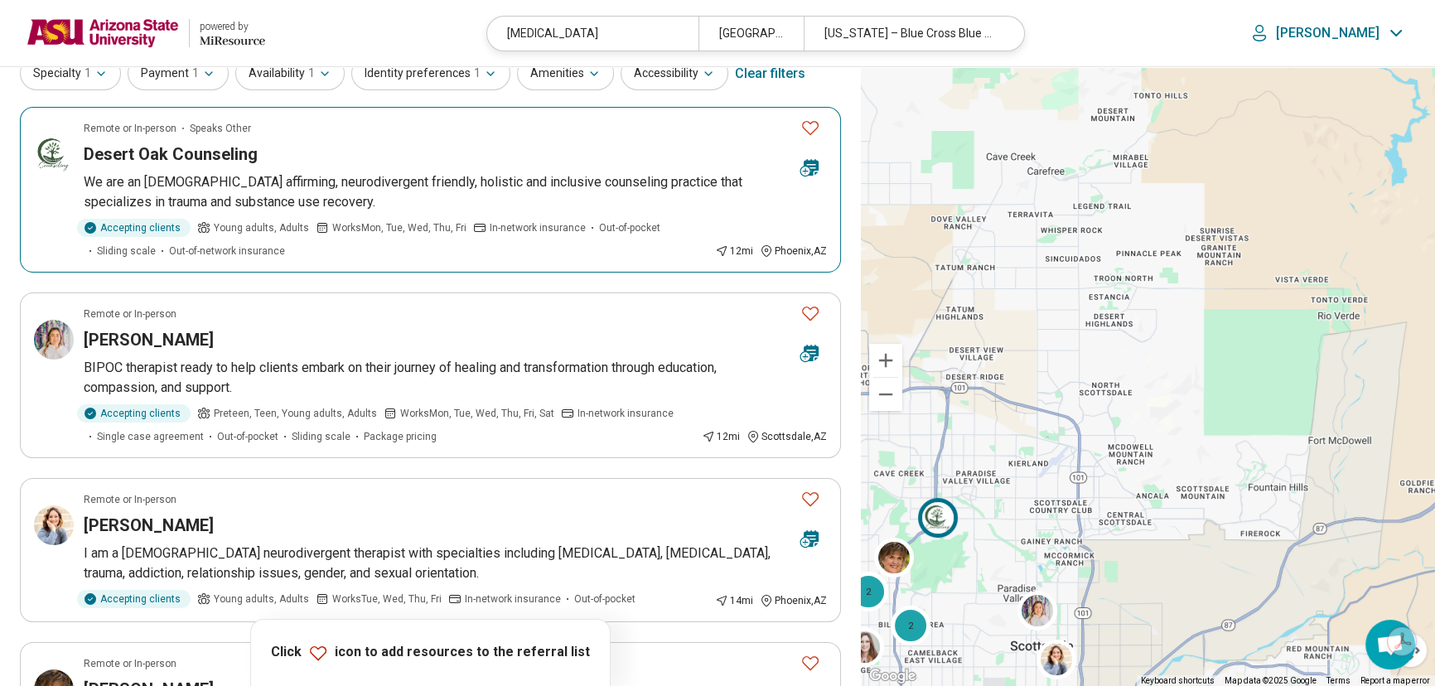
click at [174, 155] on h3 "Desert Oak Counseling" at bounding box center [171, 154] width 174 height 23
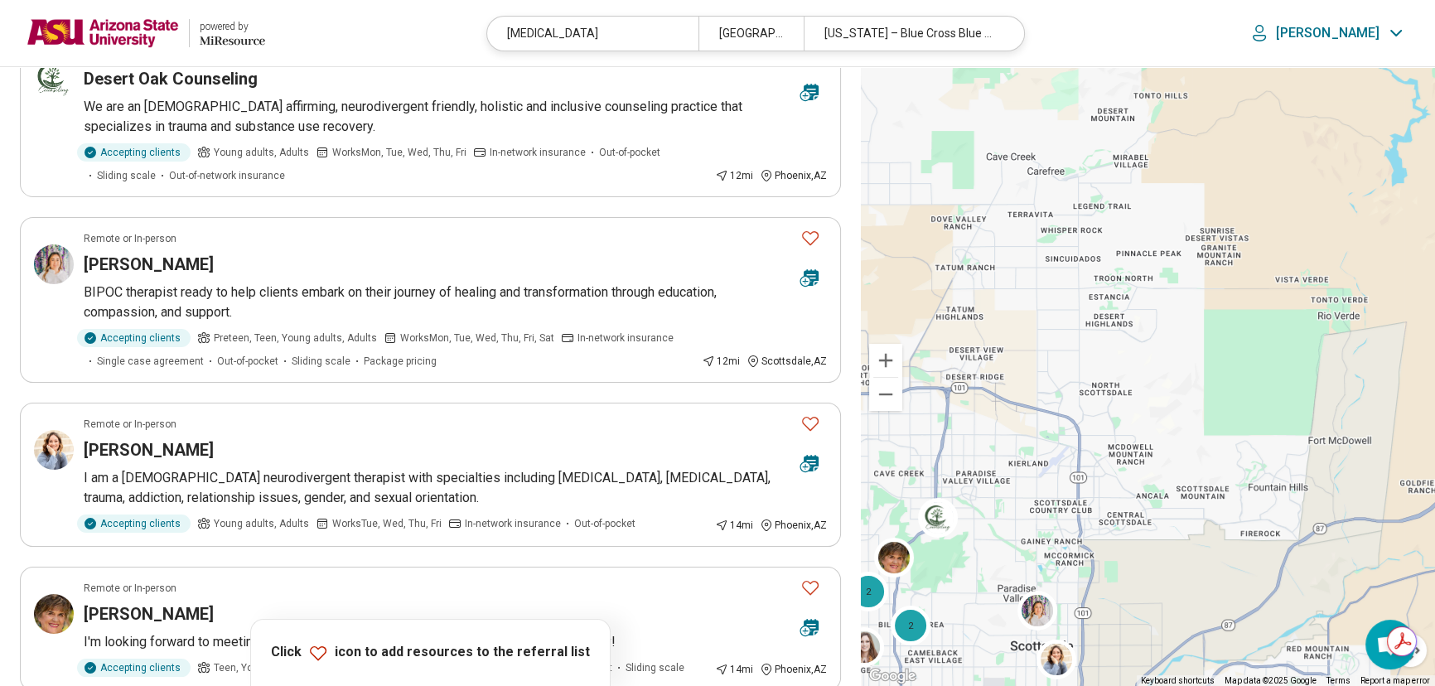
drag, startPoint x: 80, startPoint y: 33, endPoint x: 90, endPoint y: 33, distance: 10.8
click at [80, 33] on img at bounding box center [103, 33] width 152 height 40
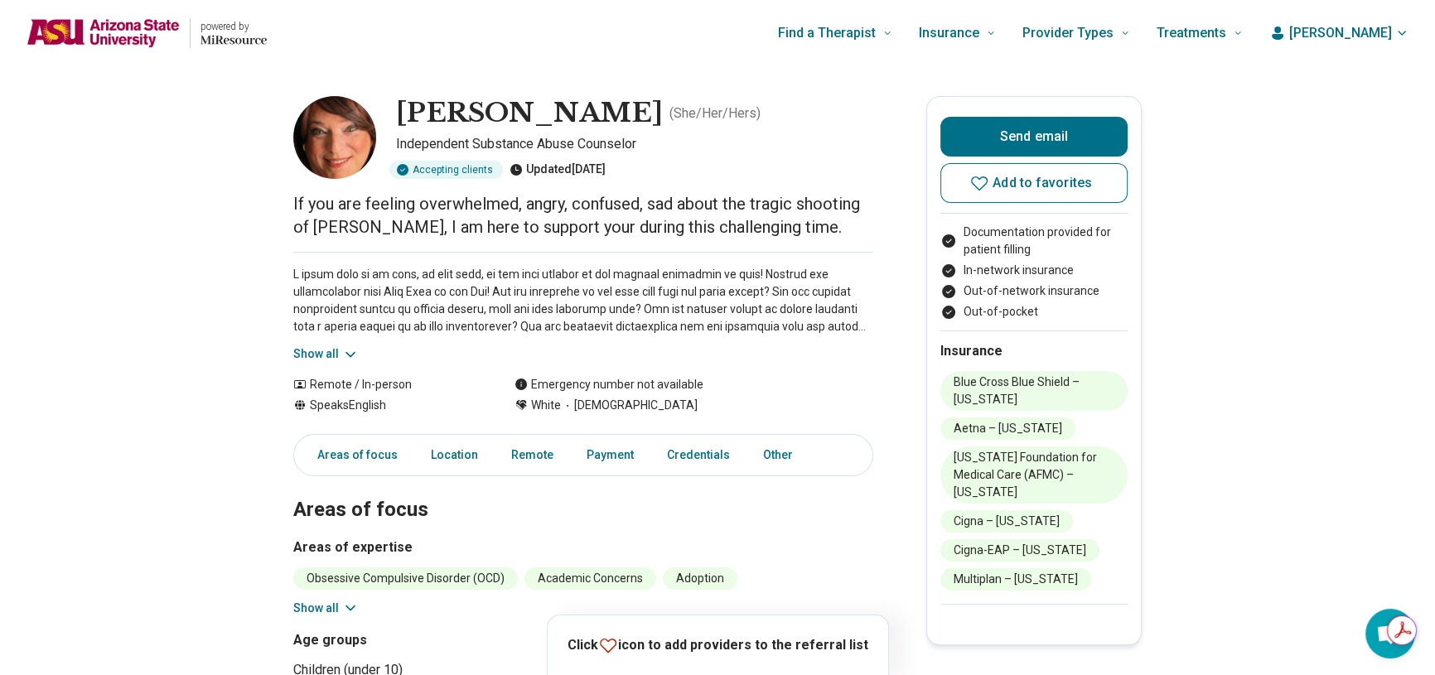
click at [345, 356] on button "Show all" at bounding box center [325, 354] width 65 height 17
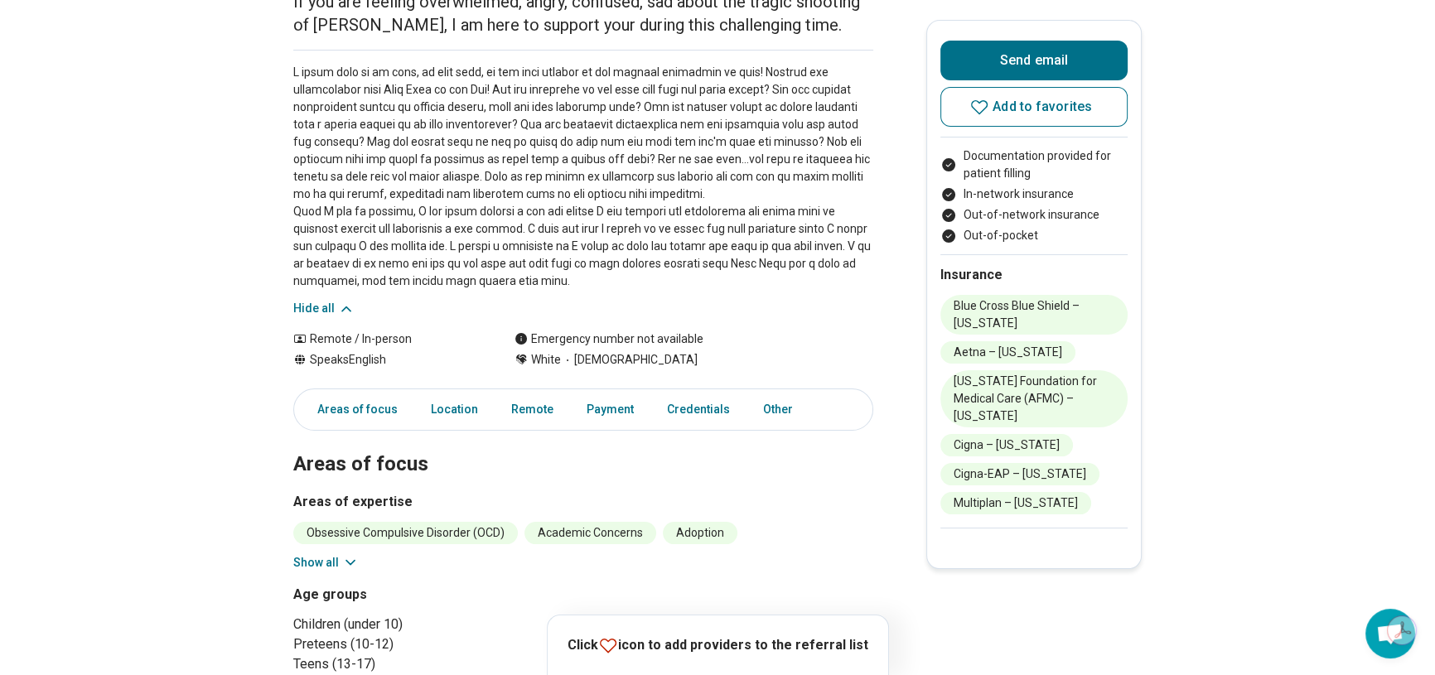
scroll to position [225, 0]
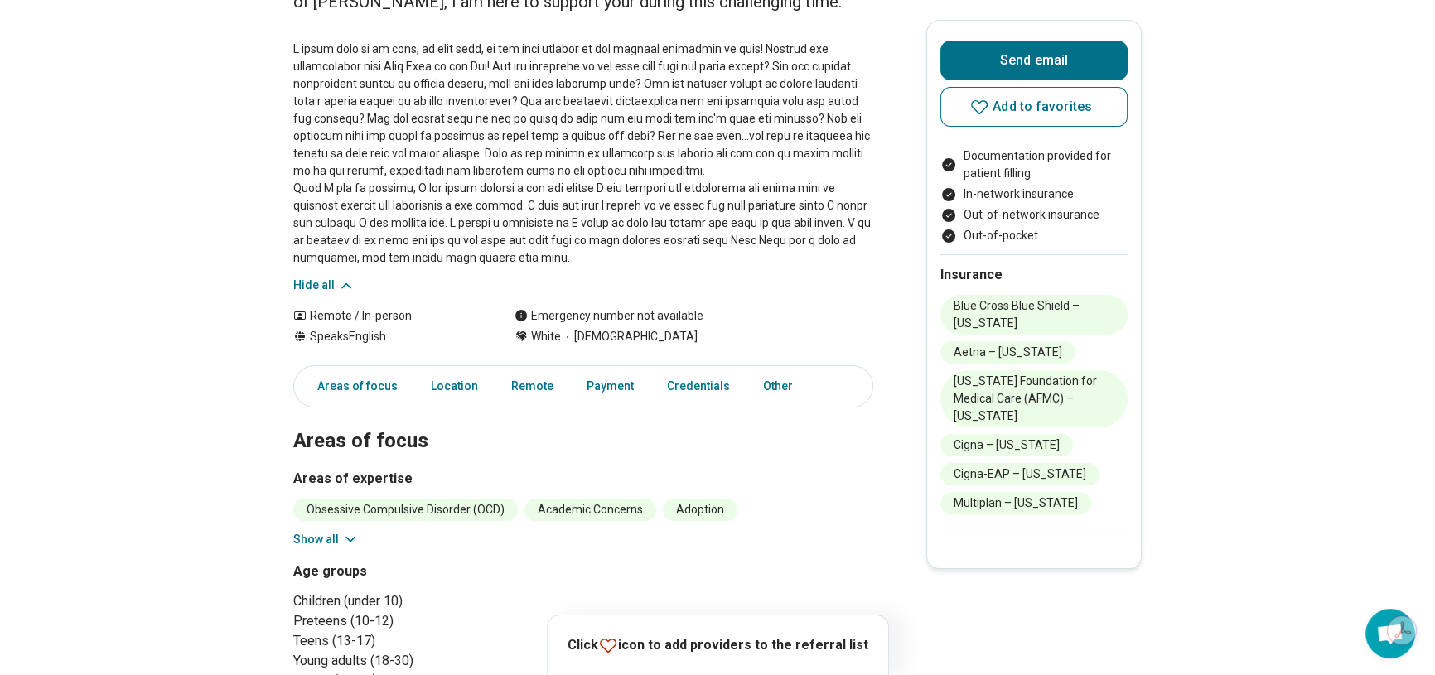
click at [323, 535] on button "Show all" at bounding box center [325, 539] width 65 height 17
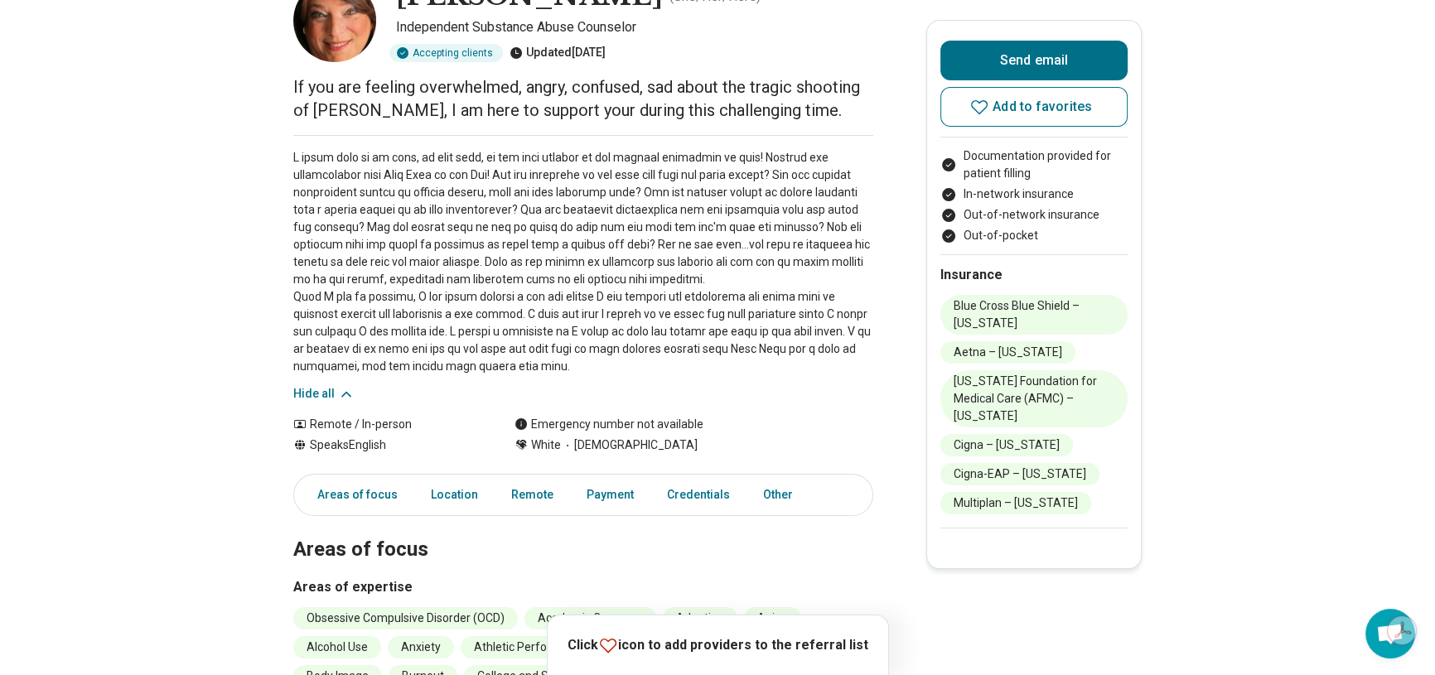
scroll to position [75, 0]
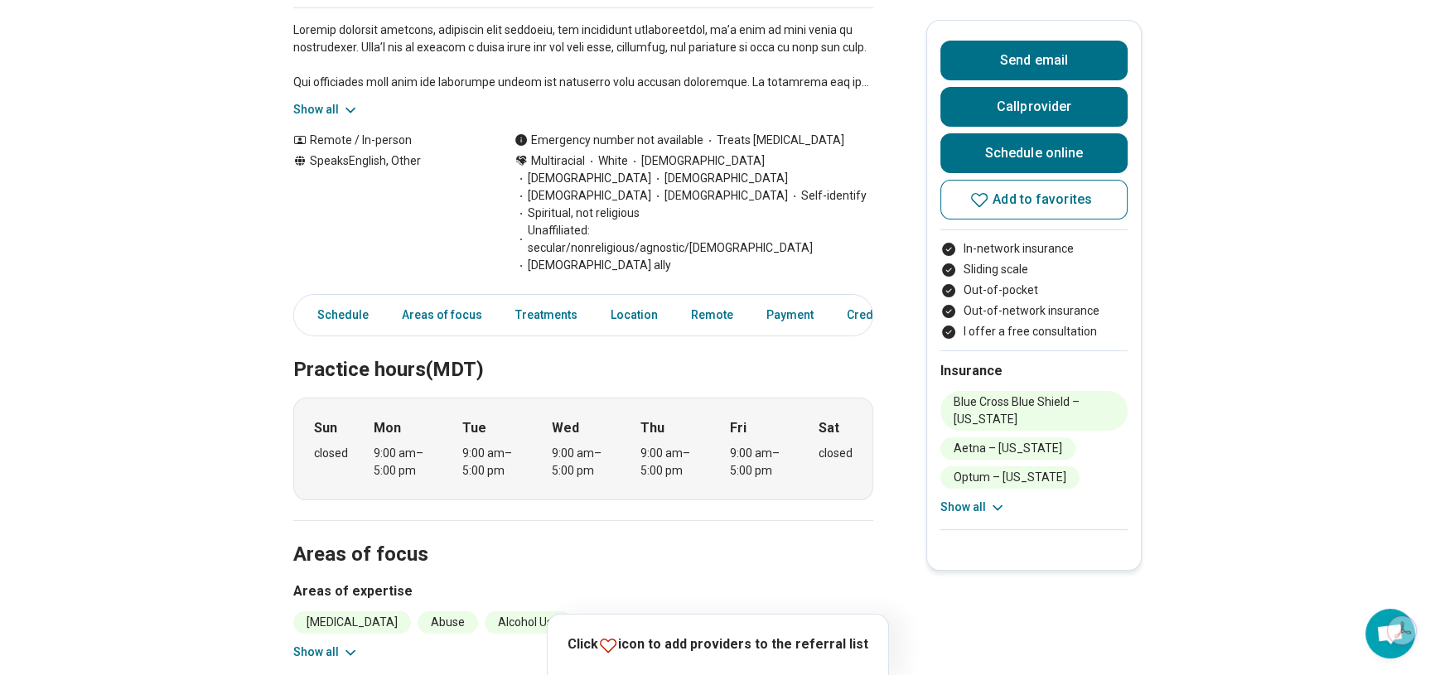
scroll to position [301, 0]
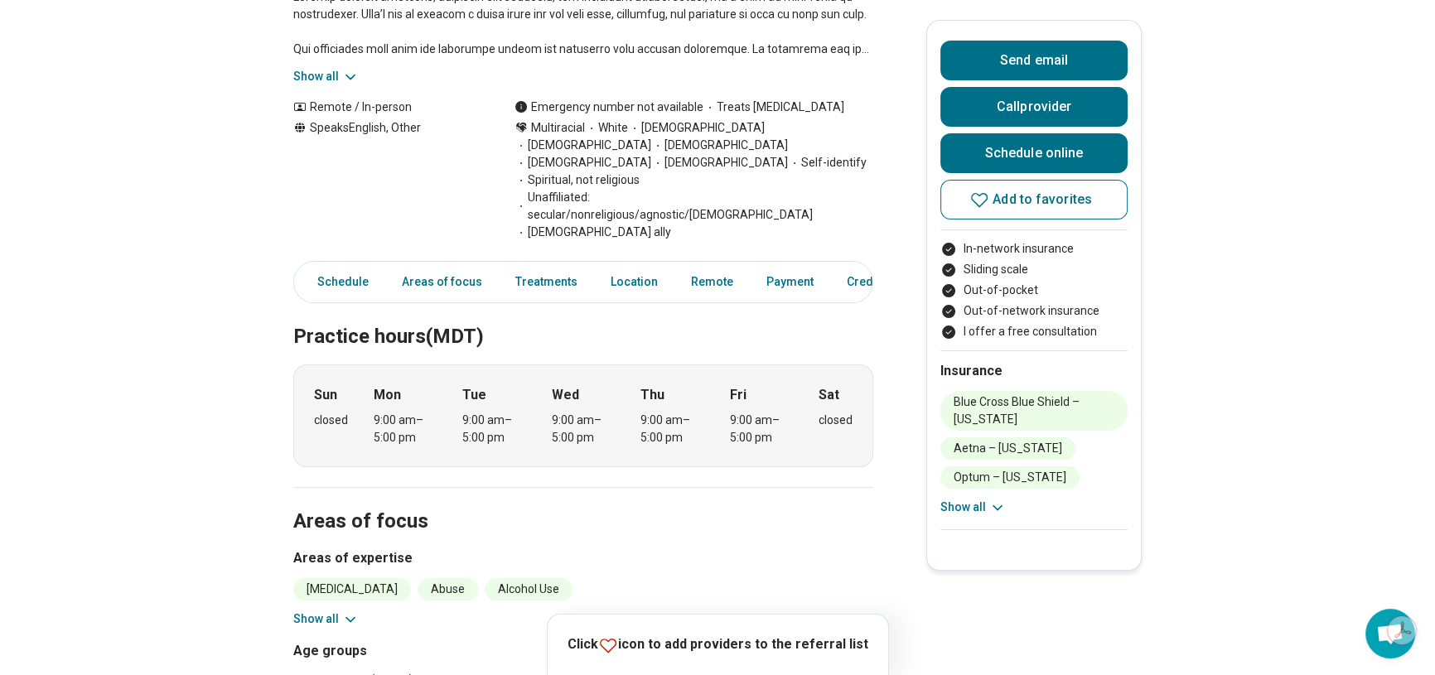
click at [326, 611] on button "Show all" at bounding box center [325, 619] width 65 height 17
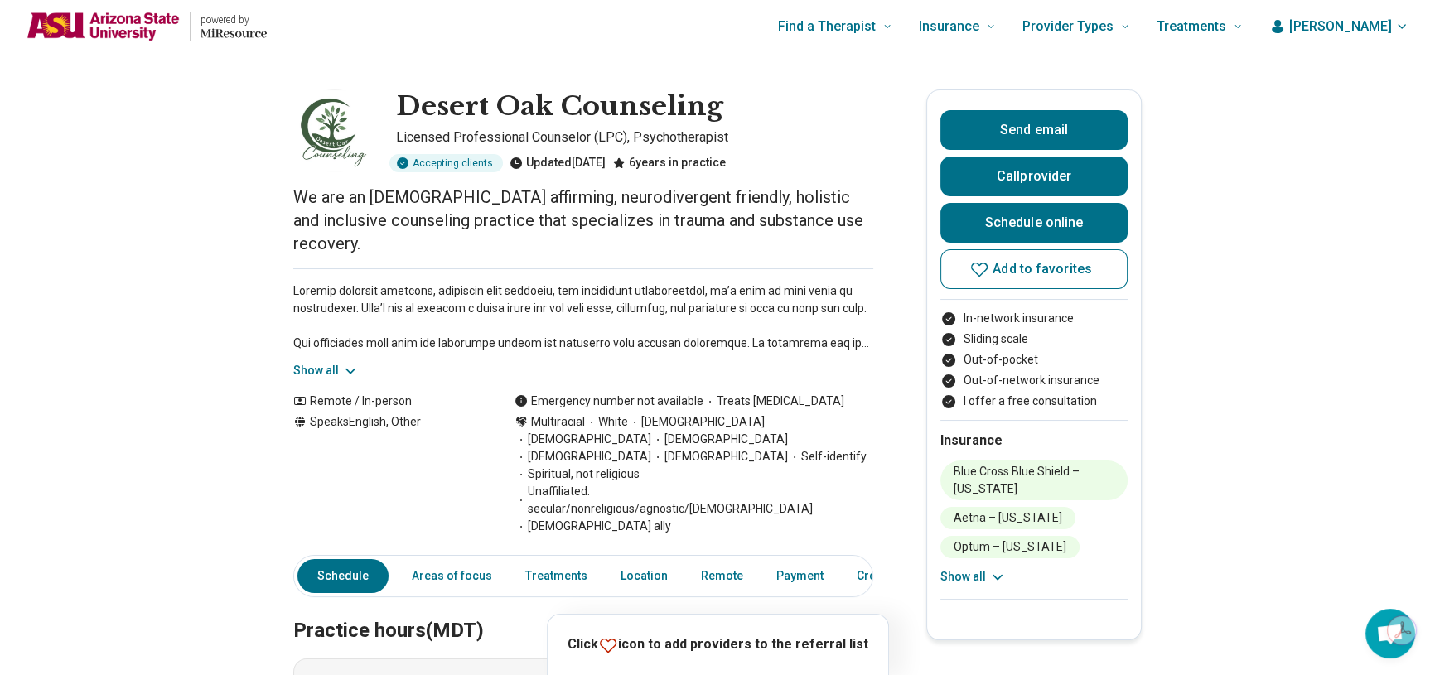
scroll to position [0, 0]
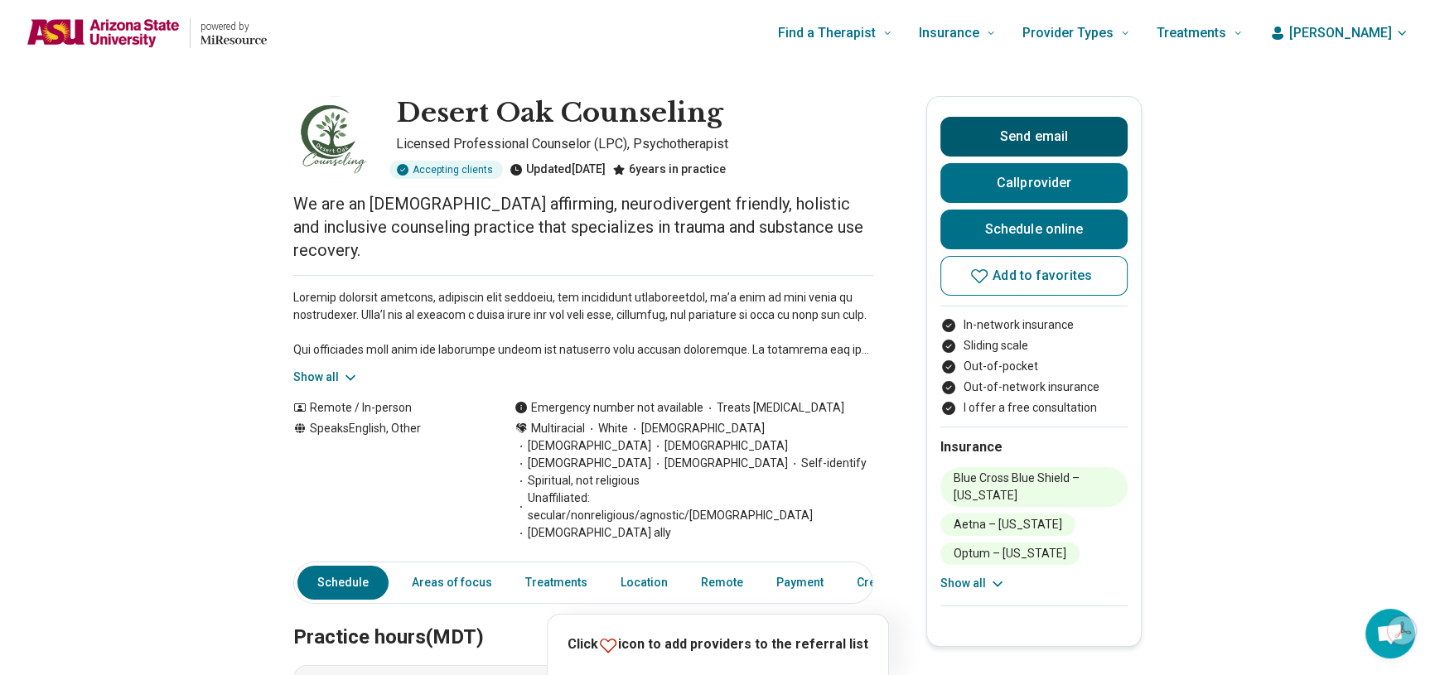
click at [971, 135] on button "Send email" at bounding box center [1034, 137] width 187 height 40
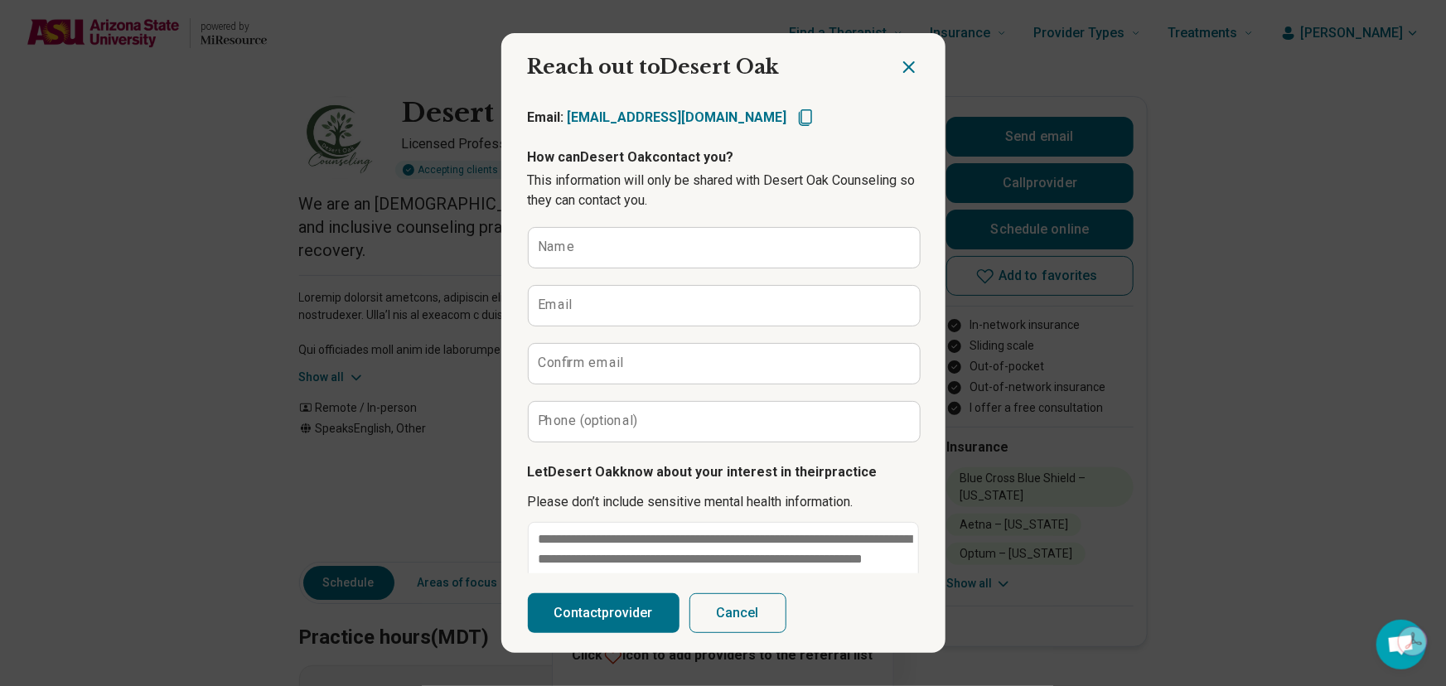
click at [909, 75] on icon "Close dialog" at bounding box center [909, 67] width 20 height 20
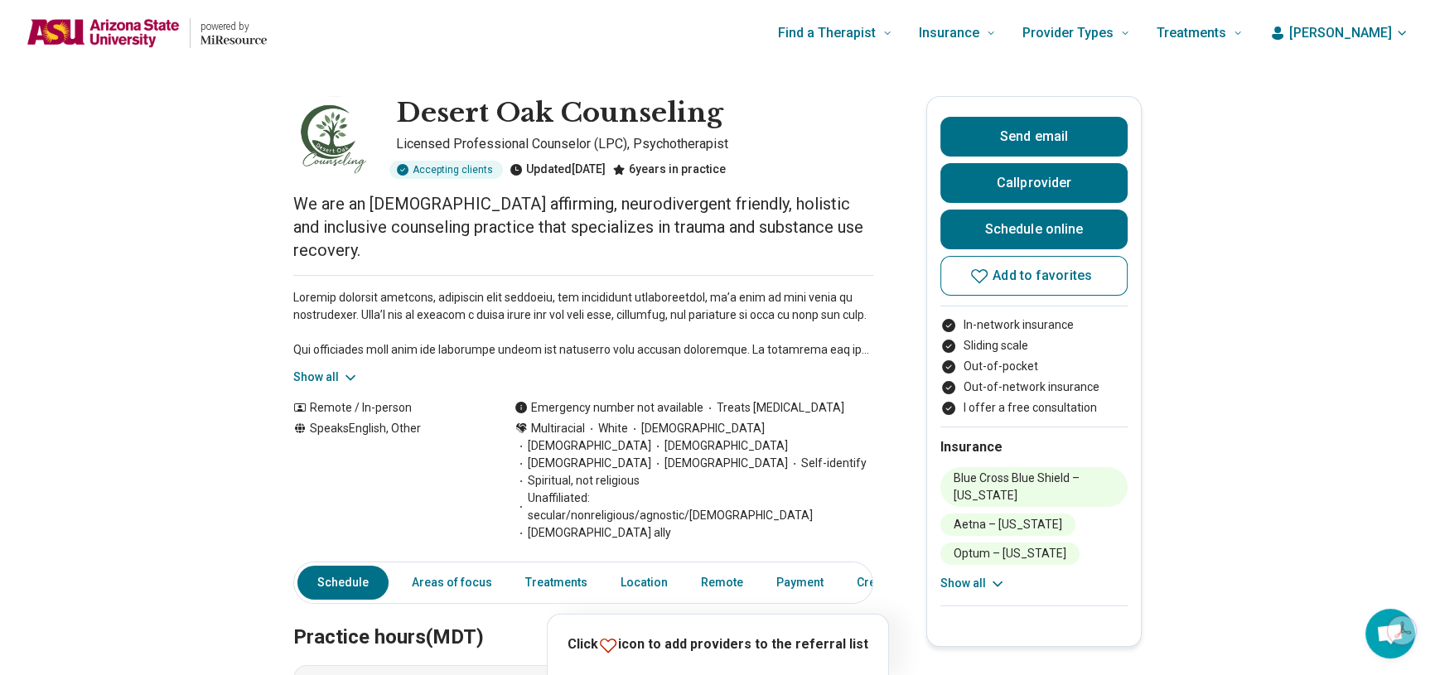
click at [993, 157] on div "Send email Call provider Schedule online Add to favorites" at bounding box center [1034, 206] width 187 height 179
click at [992, 190] on button "Call provider" at bounding box center [1034, 183] width 187 height 40
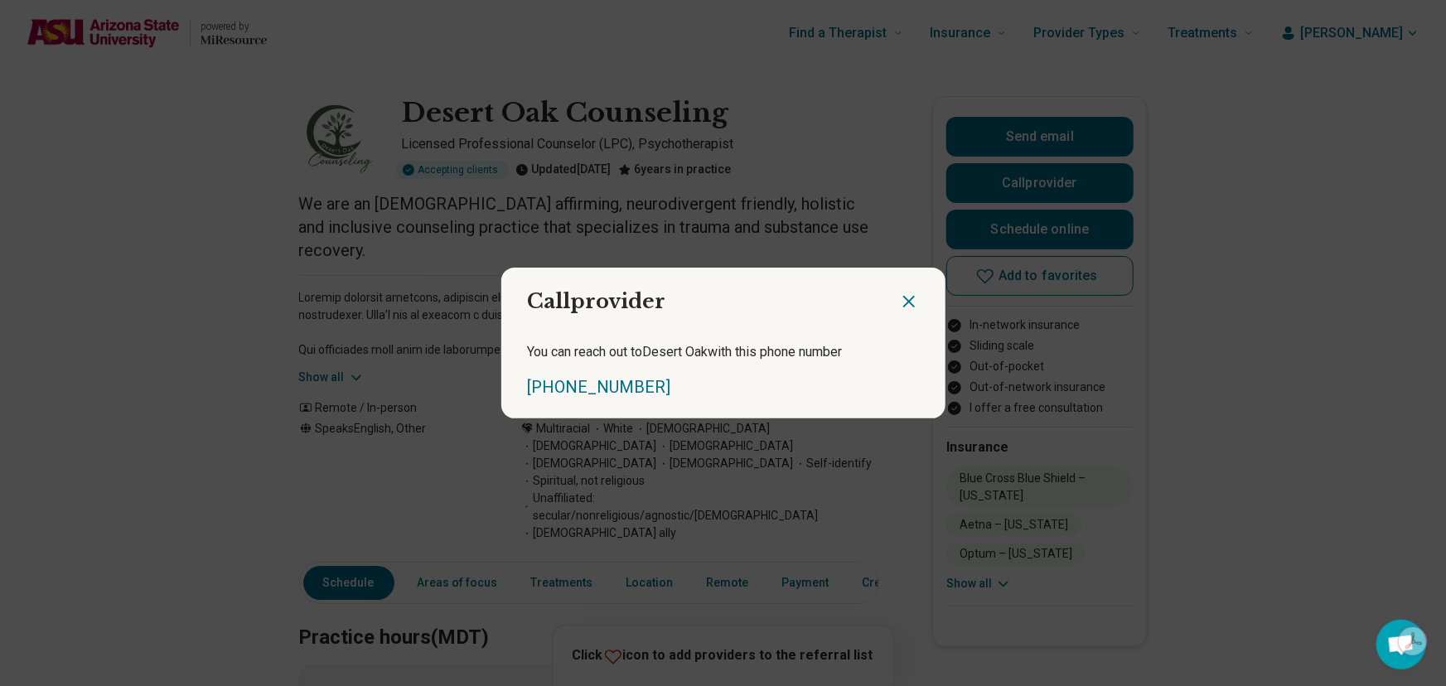
click at [904, 299] on icon "Close dialog" at bounding box center [909, 302] width 10 height 10
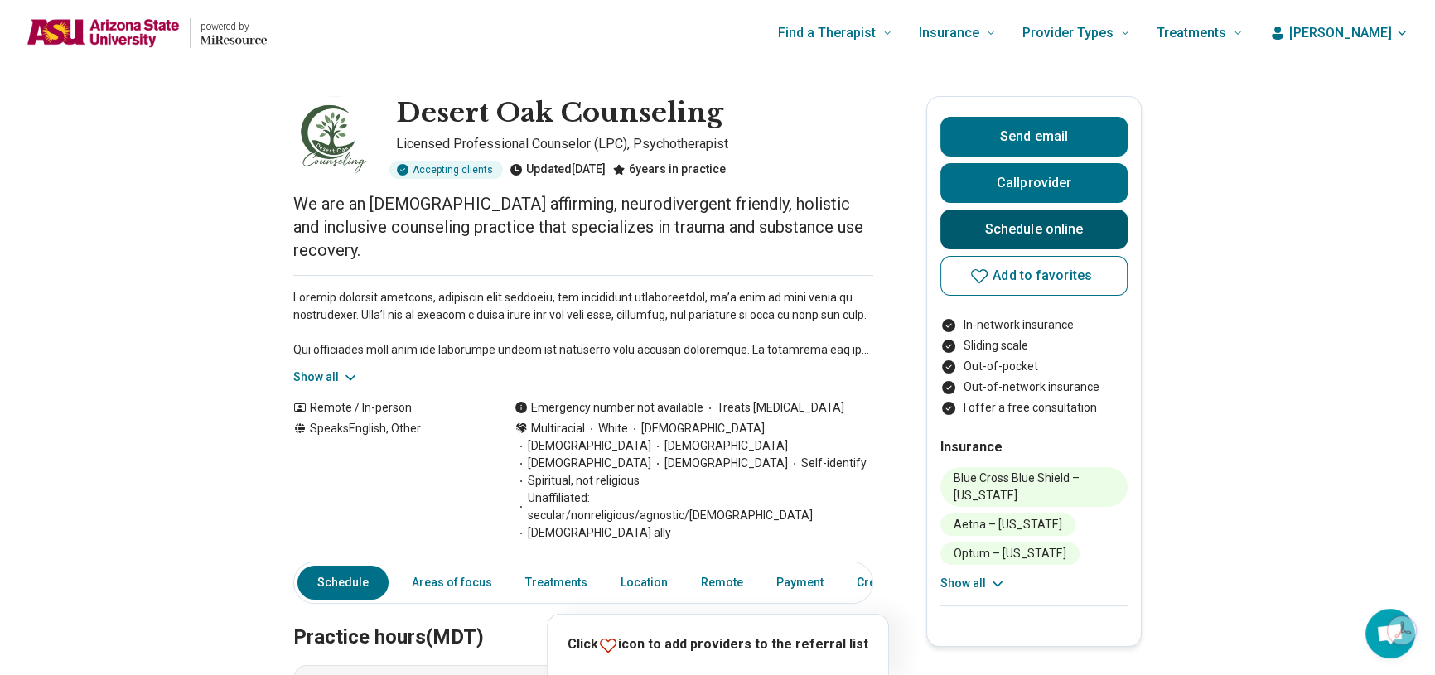
click at [1025, 231] on link "Schedule online" at bounding box center [1034, 230] width 187 height 40
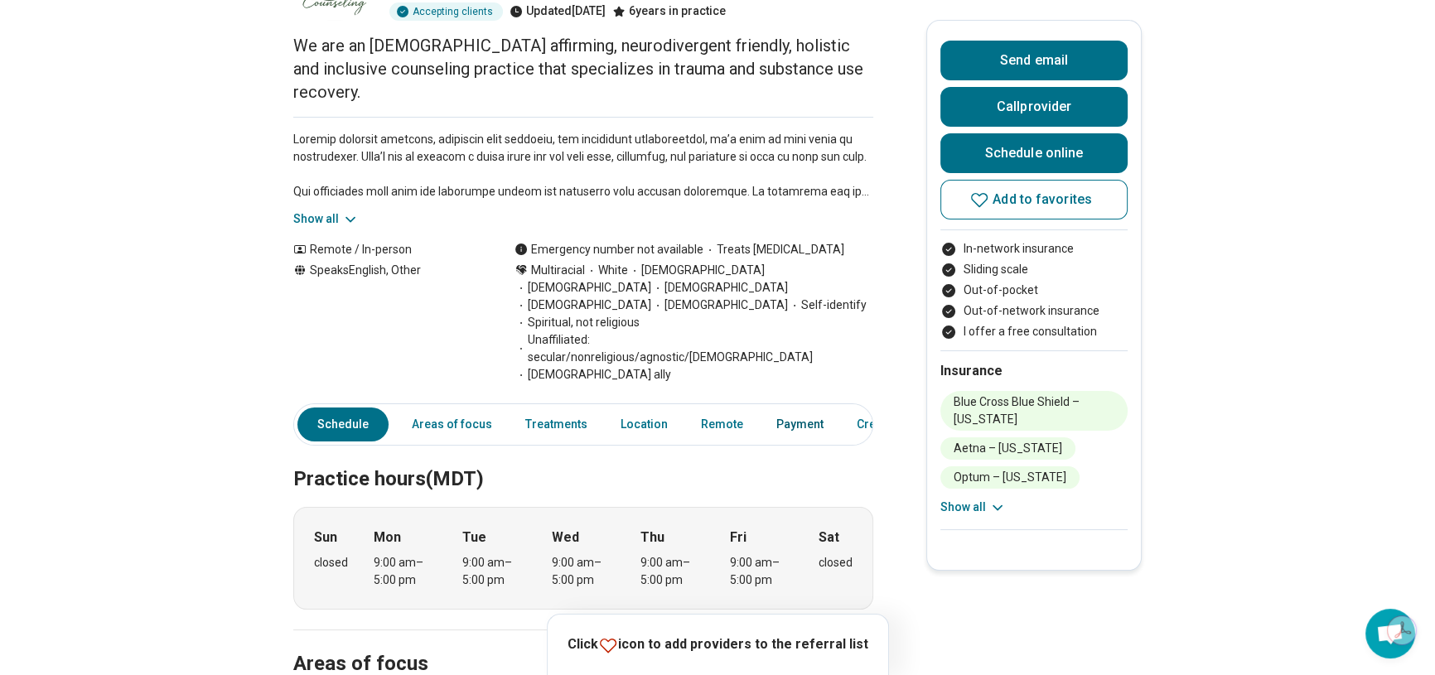
scroll to position [150, 0]
